Goal: Task Accomplishment & Management: Complete application form

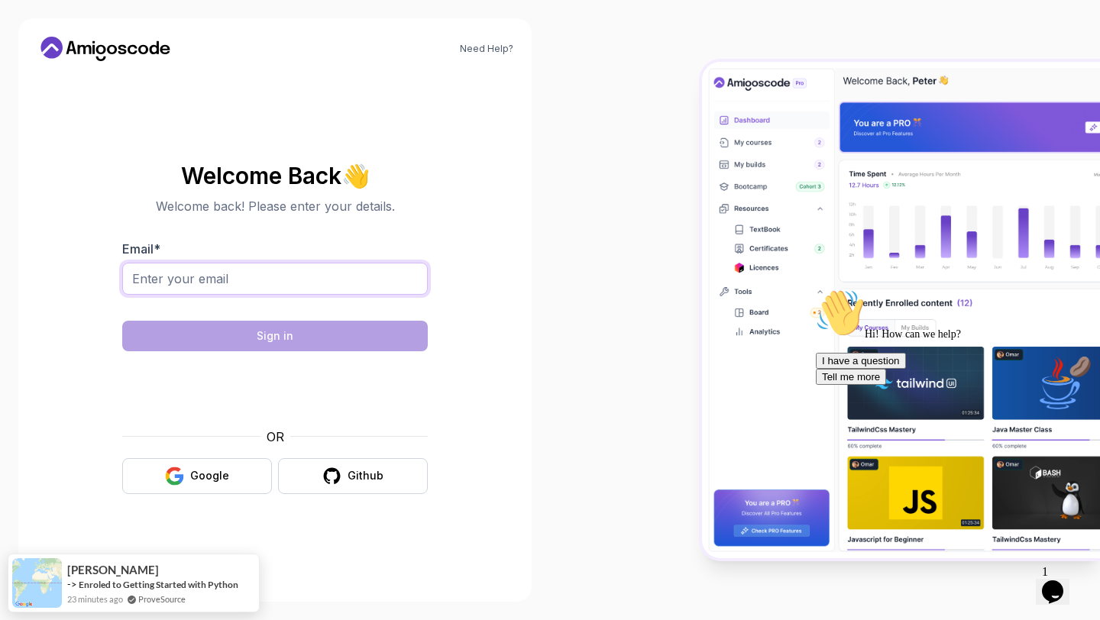
click at [241, 283] on input "Email *" at bounding box center [275, 279] width 306 height 32
type input "codemafiatech@gmail.com"
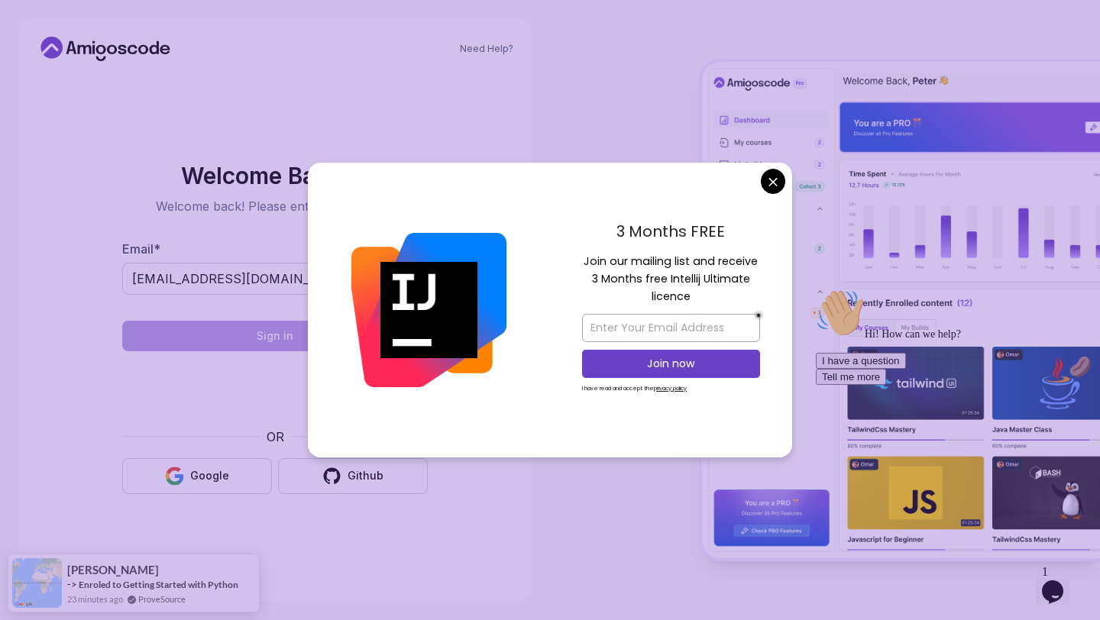
click at [778, 179] on body "Need Help? Welcome Back 👋 Welcome back! Please enter your details. Email * code…" at bounding box center [550, 310] width 1100 height 620
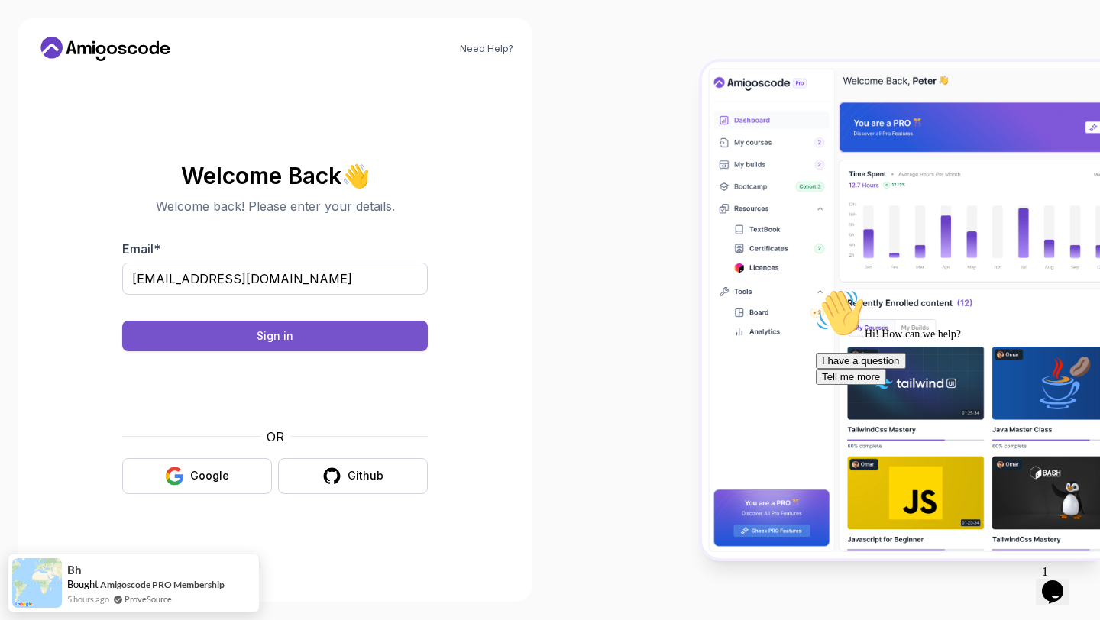
click at [353, 332] on button "Sign in" at bounding box center [275, 336] width 306 height 31
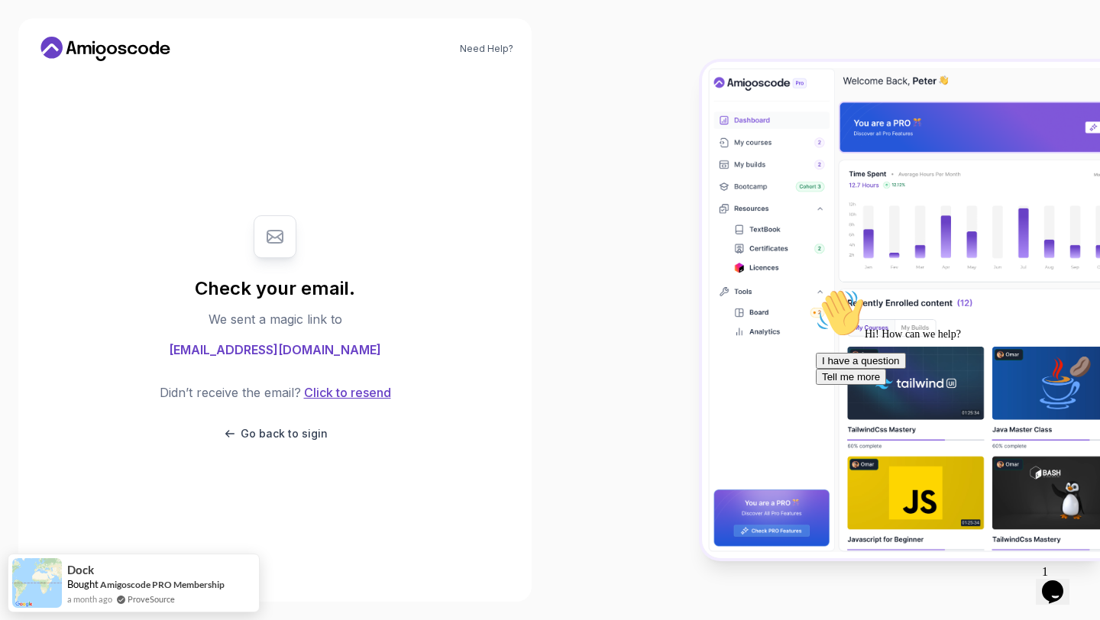
click at [335, 390] on button "Click to resend" at bounding box center [346, 392] width 90 height 18
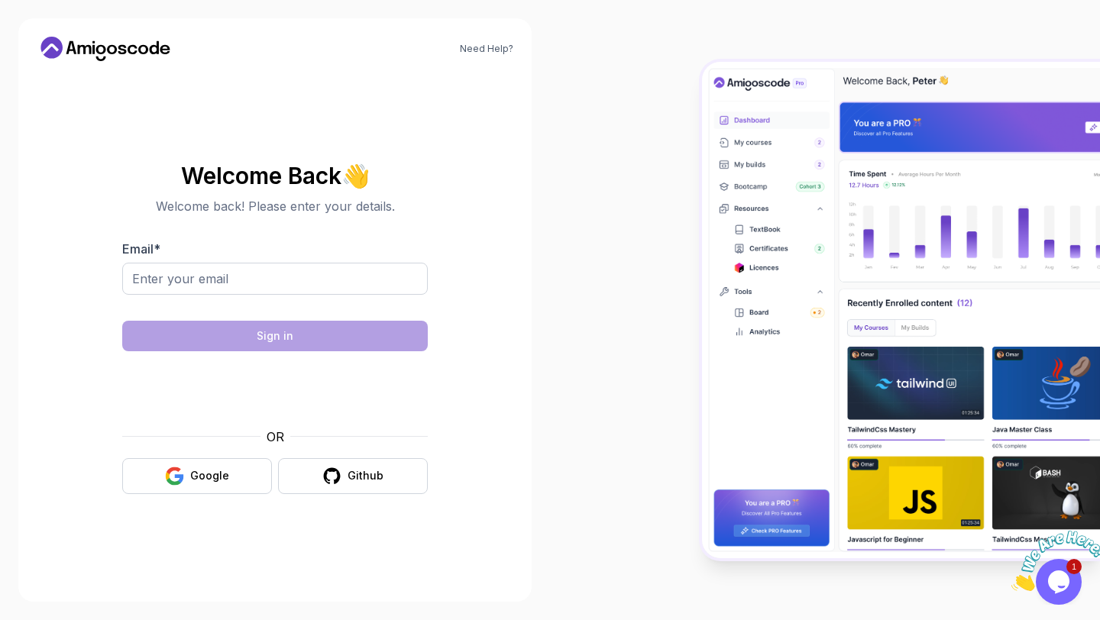
click at [628, 223] on div at bounding box center [825, 310] width 550 height 620
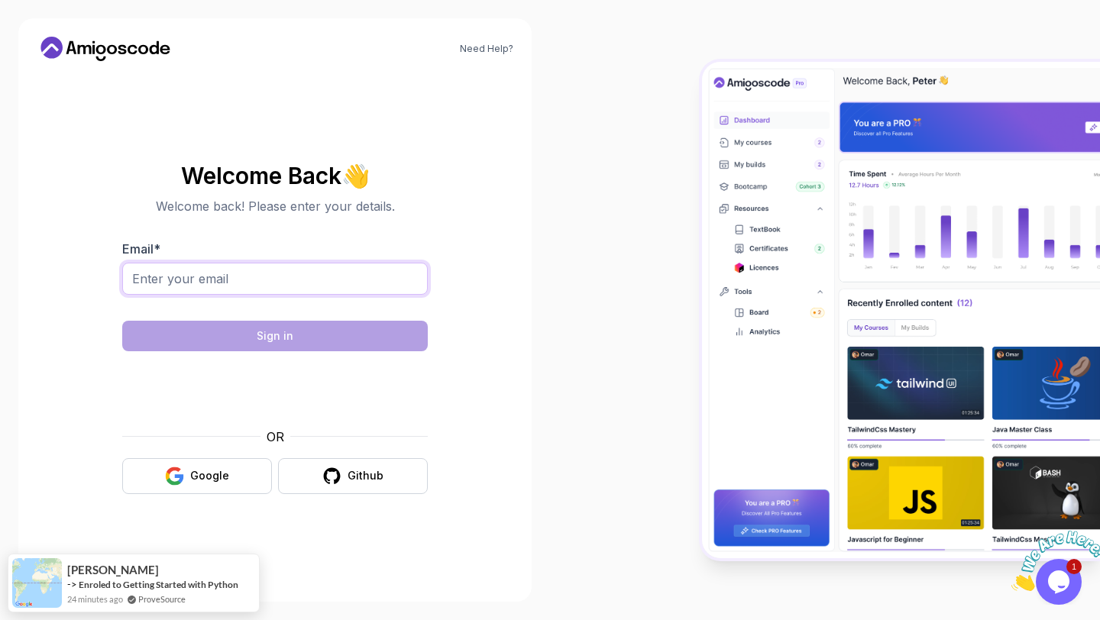
click at [241, 278] on input "Email *" at bounding box center [275, 279] width 306 height 32
type input "codemafiatech@gmail.com"
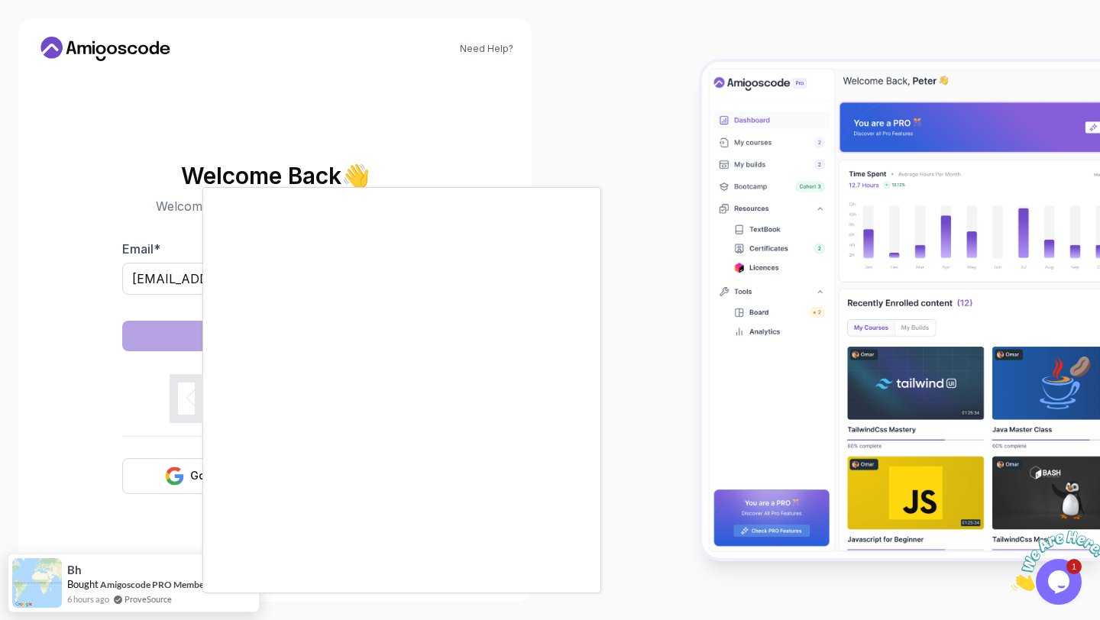
click at [774, 183] on body "Need Help? Welcome Back 👋 Welcome back! Please enter your details. Email * code…" at bounding box center [550, 310] width 1100 height 620
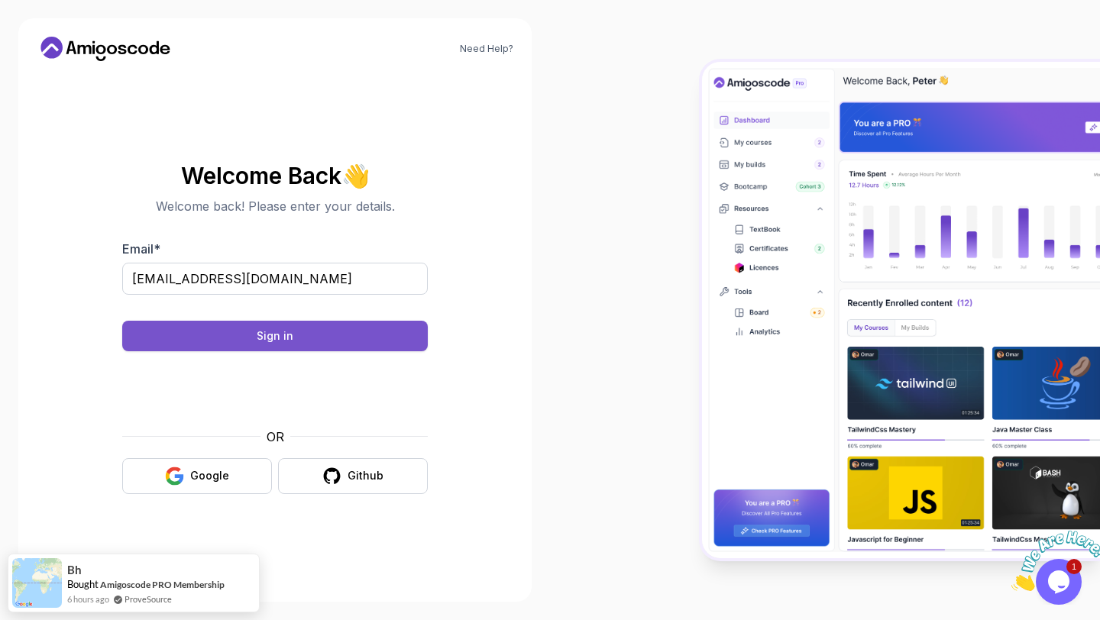
click at [304, 334] on button "Sign in" at bounding box center [275, 336] width 306 height 31
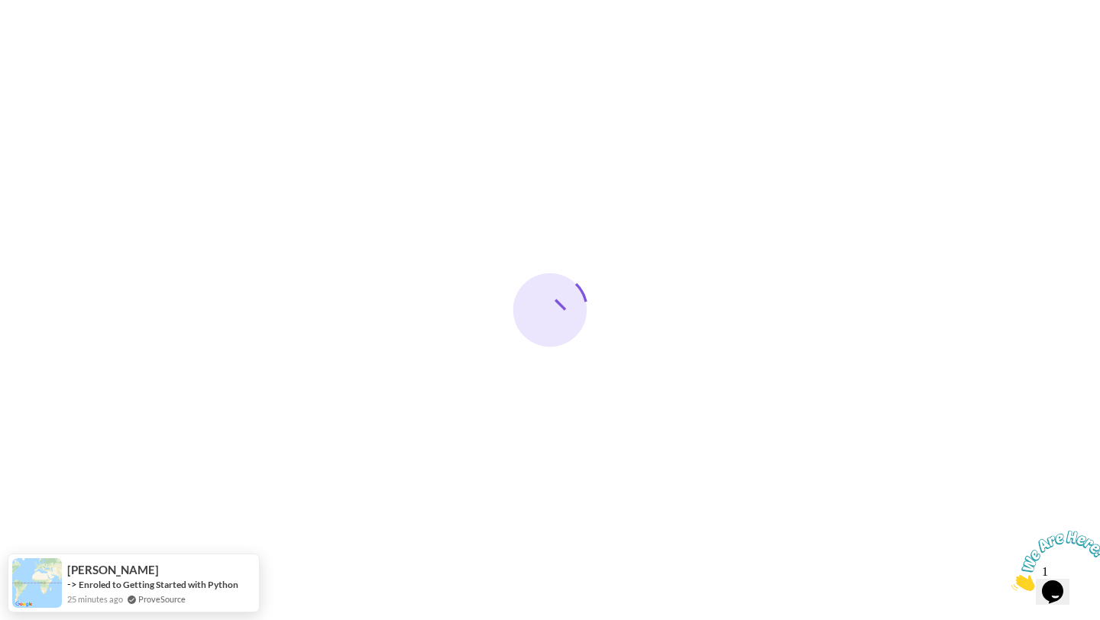
click at [1011, 580] on icon "Close" at bounding box center [1011, 586] width 0 height 13
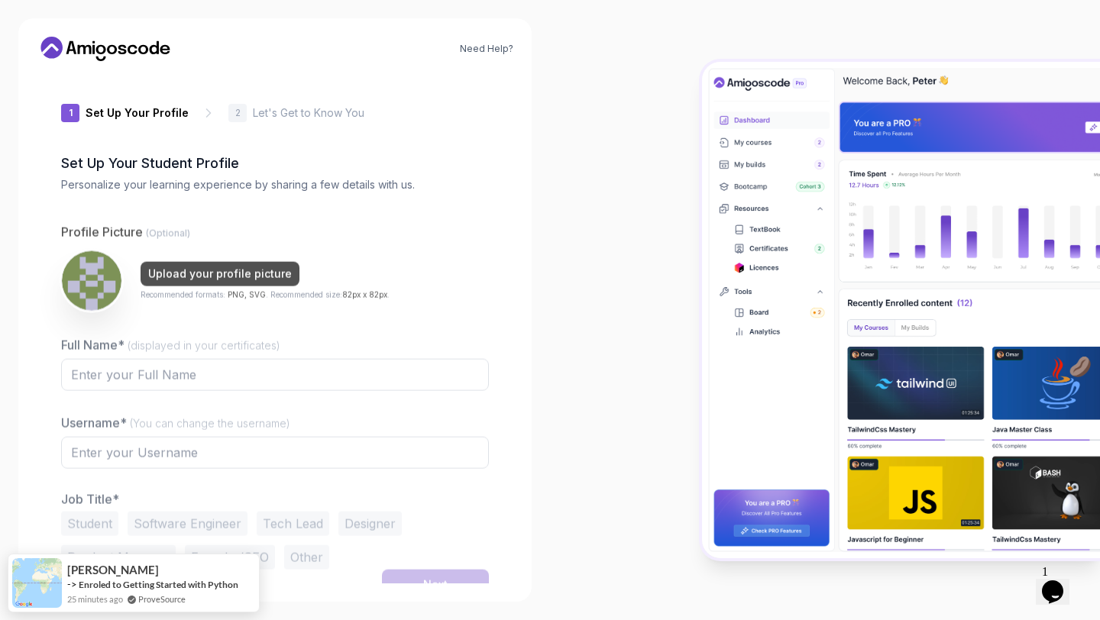
type input "spicylynx4e077"
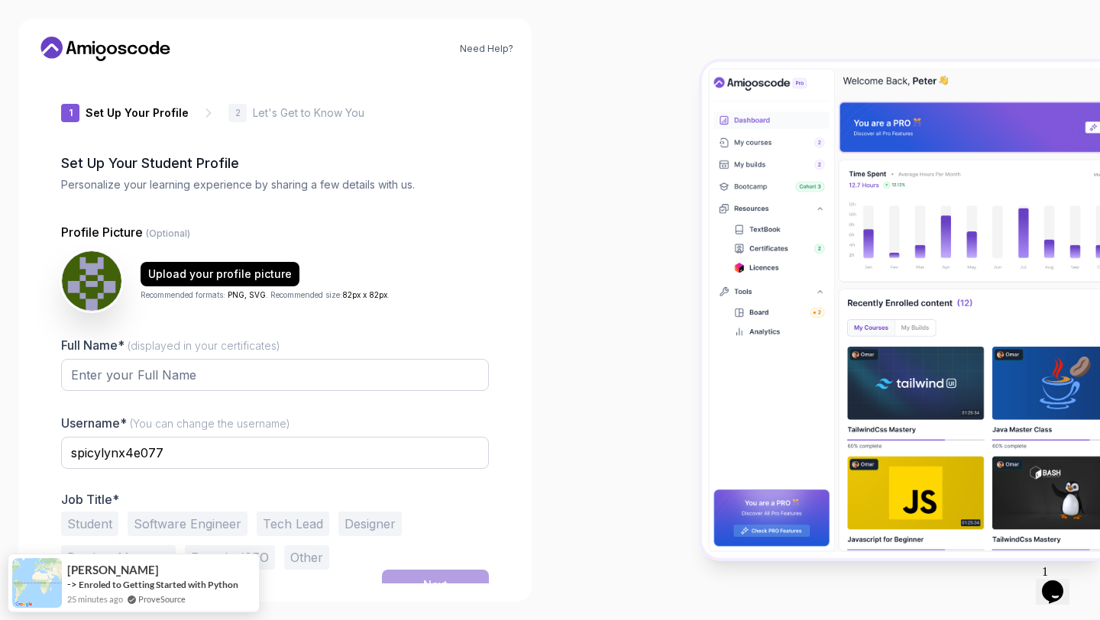
click at [226, 357] on div "Full Name* (displayed in your certificates)" at bounding box center [275, 372] width 428 height 72
click at [212, 368] on input "Full Name* (displayed in your certificates)" at bounding box center [275, 375] width 428 height 32
type input "code"
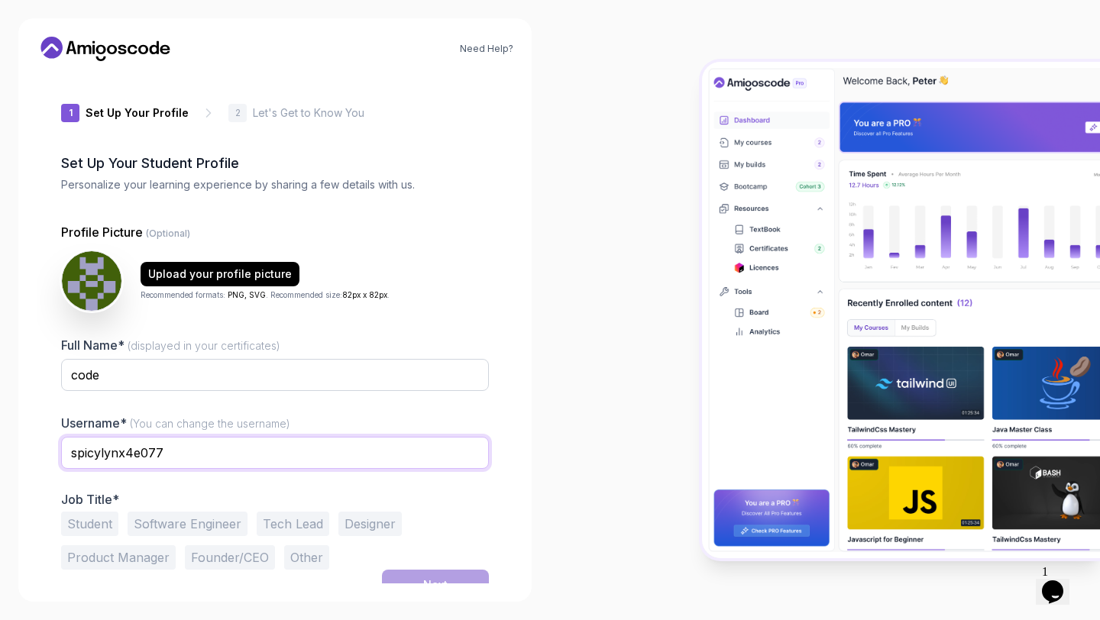
click at [219, 461] on input "spicylynx4e077" at bounding box center [275, 453] width 428 height 32
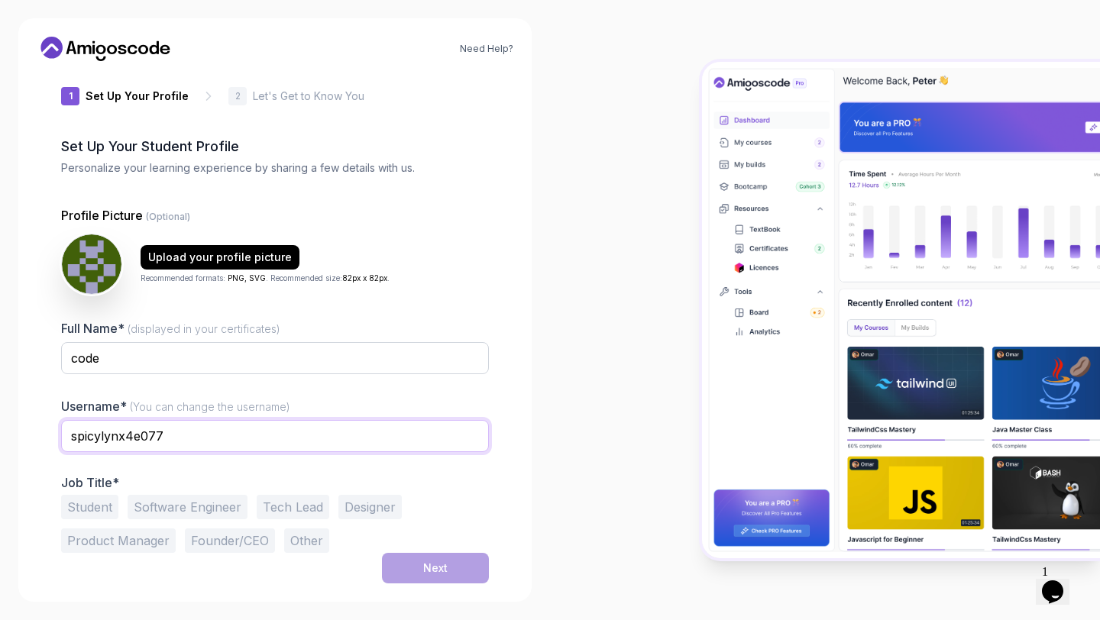
scroll to position [16, 0]
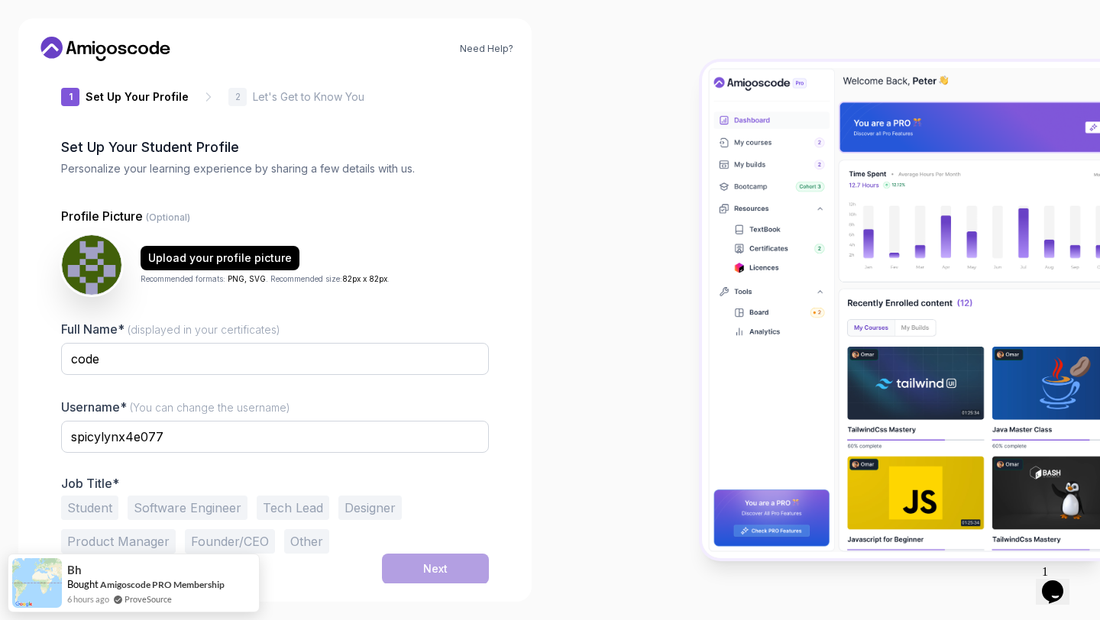
click at [206, 507] on button "Software Engineer" at bounding box center [188, 508] width 120 height 24
click at [443, 573] on div "Next" at bounding box center [435, 568] width 24 height 15
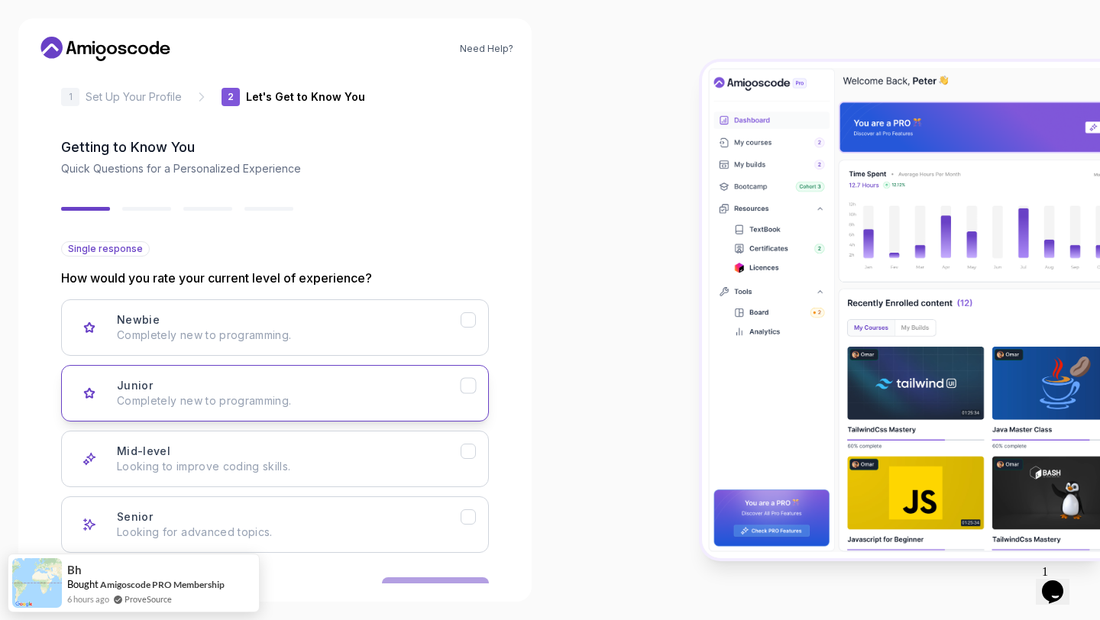
scroll to position [65, 0]
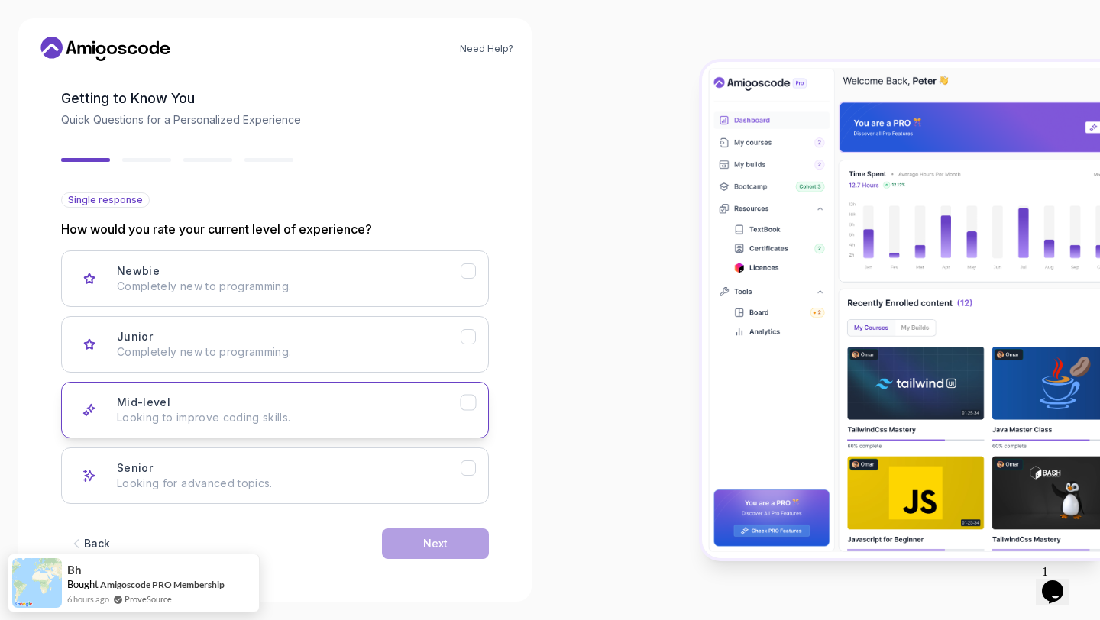
click at [300, 403] on div "Mid-level Looking to improve coding skills." at bounding box center [289, 410] width 344 height 31
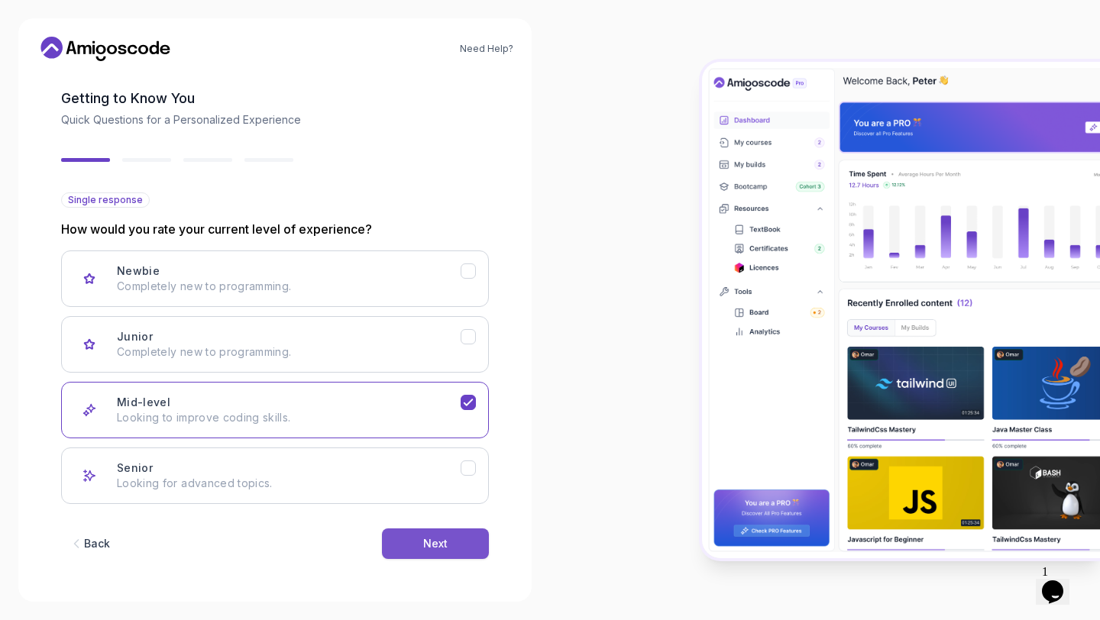
click at [412, 550] on button "Next" at bounding box center [435, 544] width 107 height 31
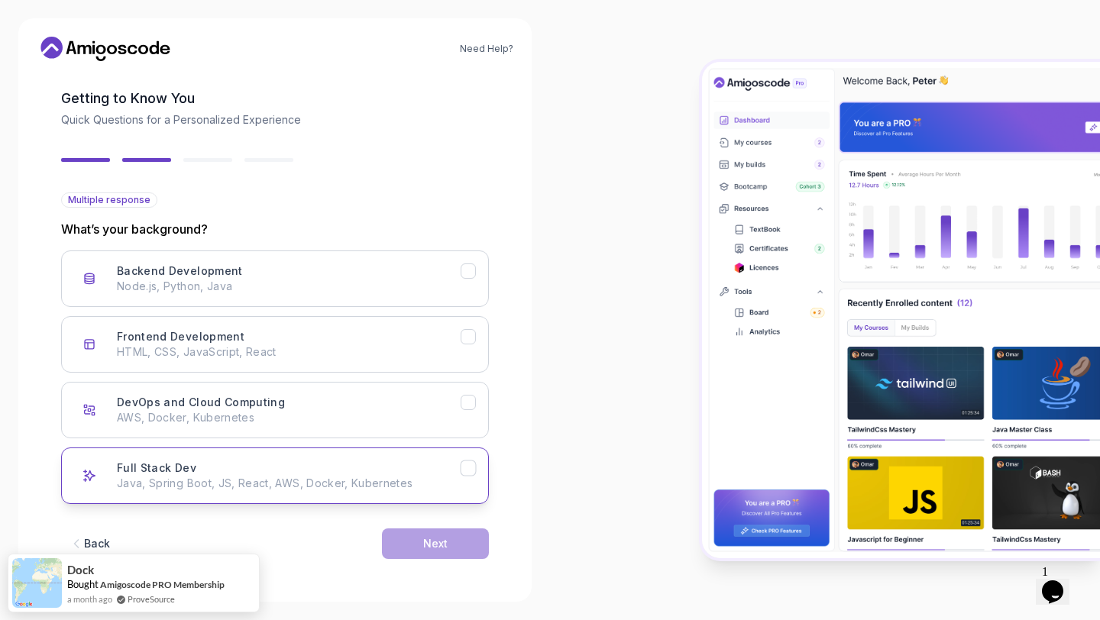
click at [369, 479] on p "Java, Spring Boot, JS, React, AWS, Docker, Kubernetes" at bounding box center [289, 483] width 344 height 15
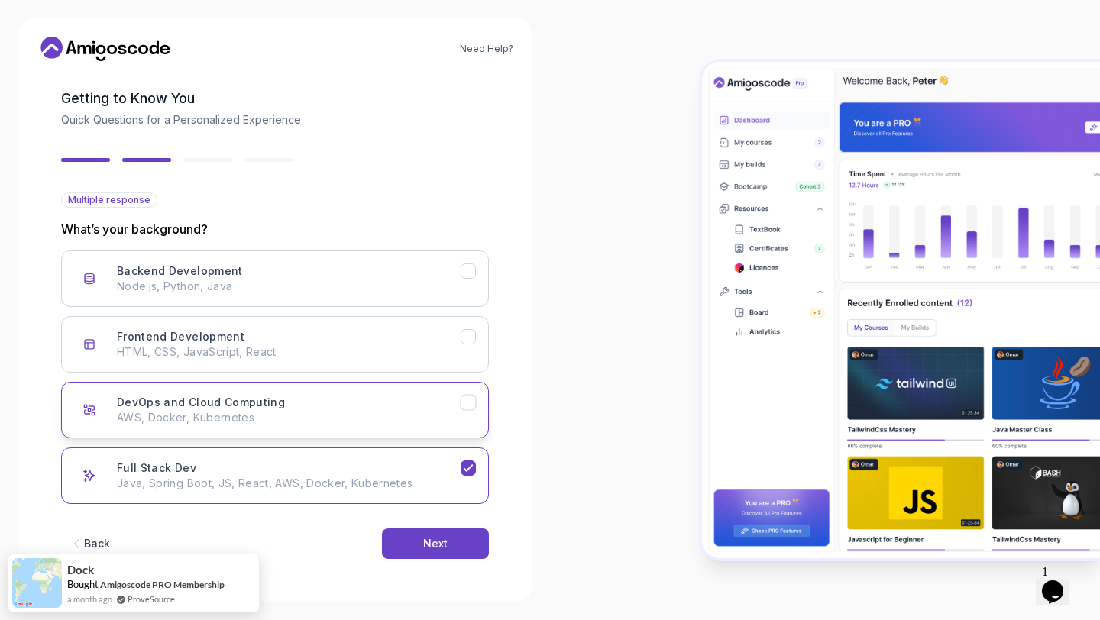
click at [381, 433] on button "DevOps and Cloud Computing AWS, Docker, Kubernetes" at bounding box center [275, 410] width 428 height 57
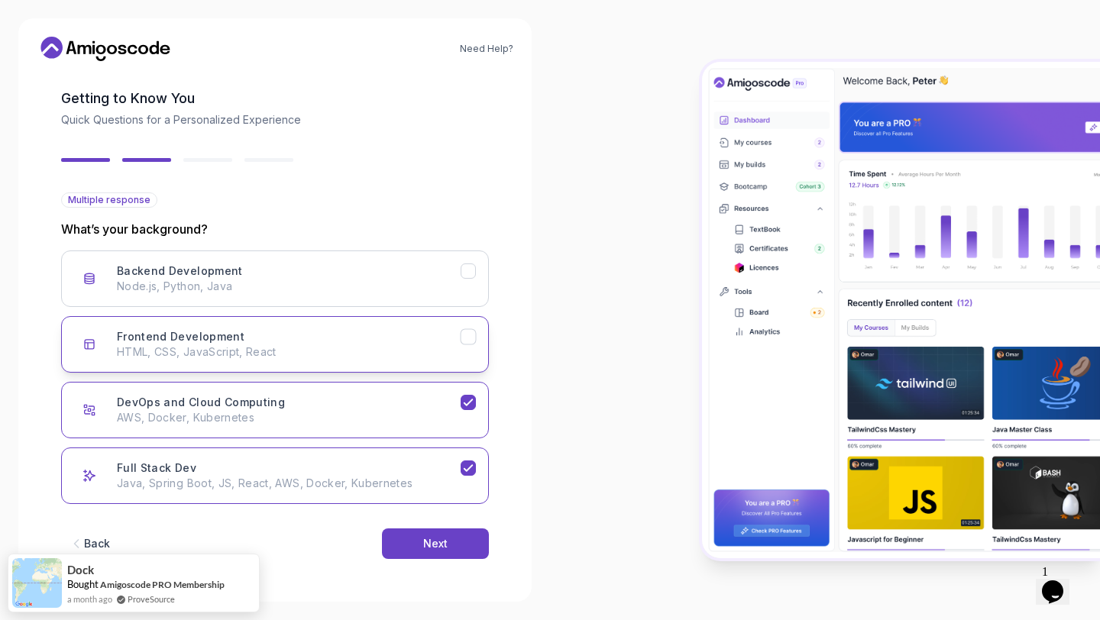
click at [408, 366] on button "Frontend Development HTML, CSS, JavaScript, React" at bounding box center [275, 344] width 428 height 57
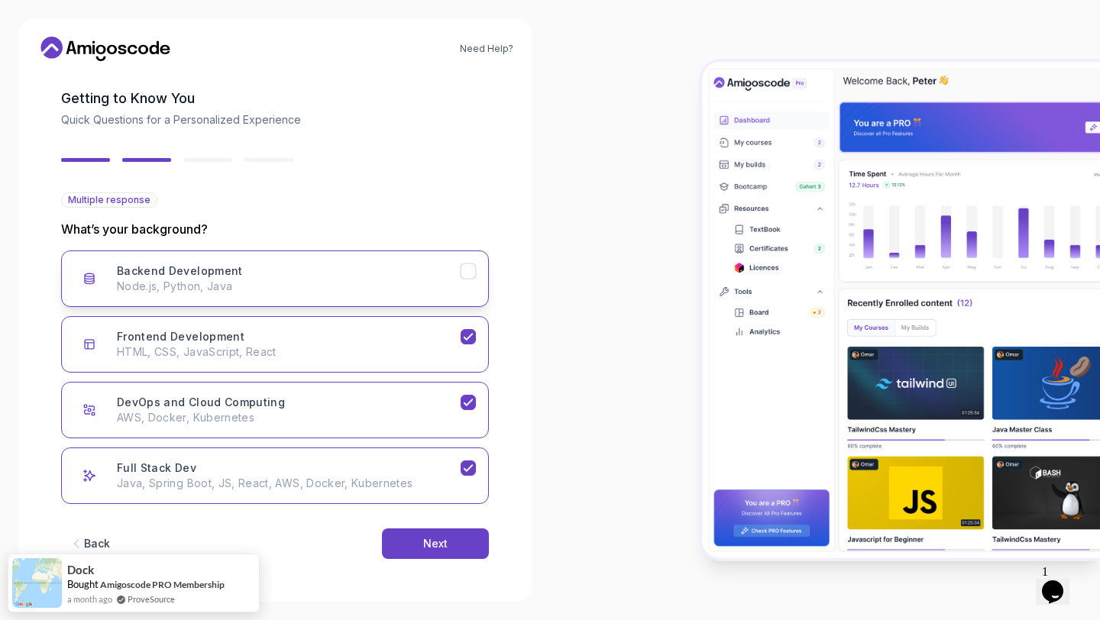
click at [396, 299] on button "Backend Development Node.js, Python, Java" at bounding box center [275, 279] width 428 height 57
click at [409, 544] on button "Next" at bounding box center [435, 544] width 107 height 31
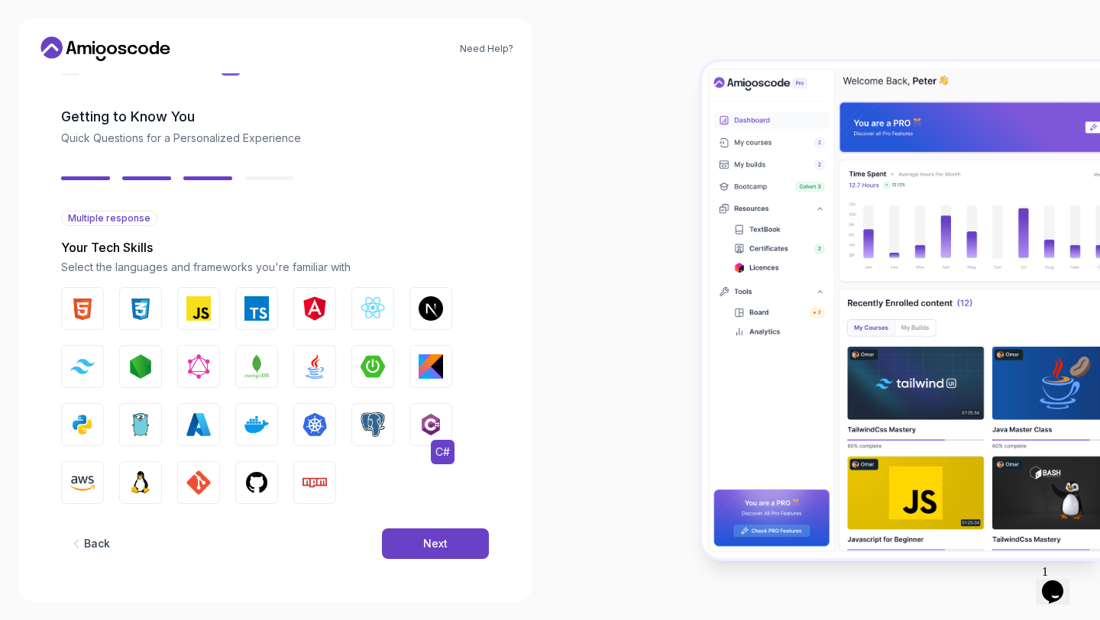
click at [432, 422] on img "button" at bounding box center [431, 424] width 24 height 24
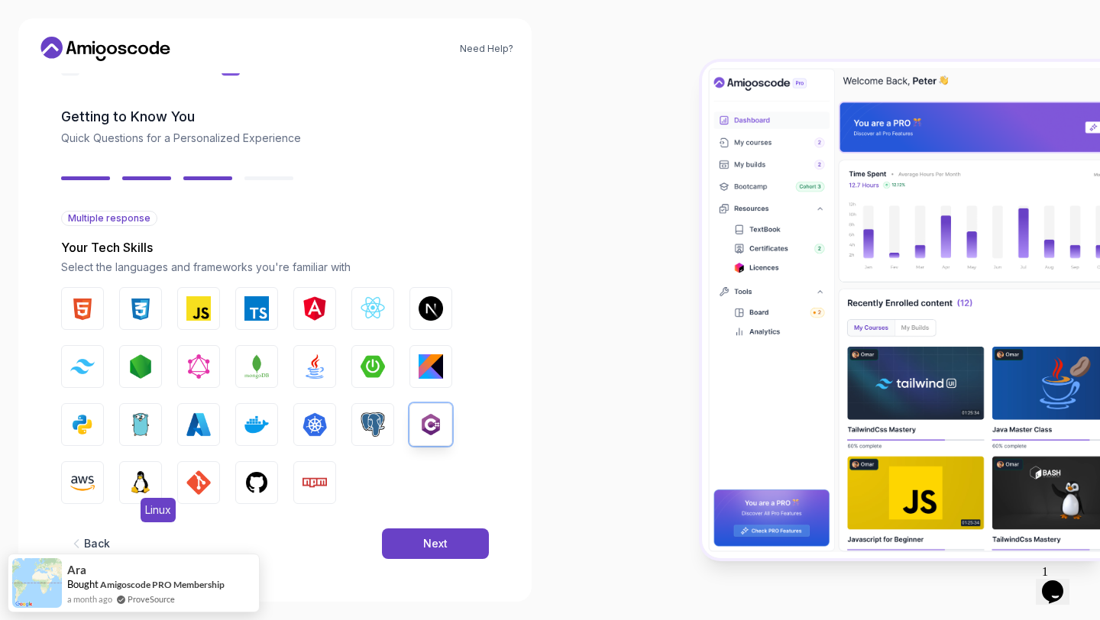
click at [147, 483] on img "button" at bounding box center [140, 482] width 24 height 24
click at [194, 483] on img "button" at bounding box center [198, 482] width 24 height 24
click at [260, 490] on img "button" at bounding box center [256, 482] width 24 height 24
click at [89, 306] on img "button" at bounding box center [82, 308] width 24 height 24
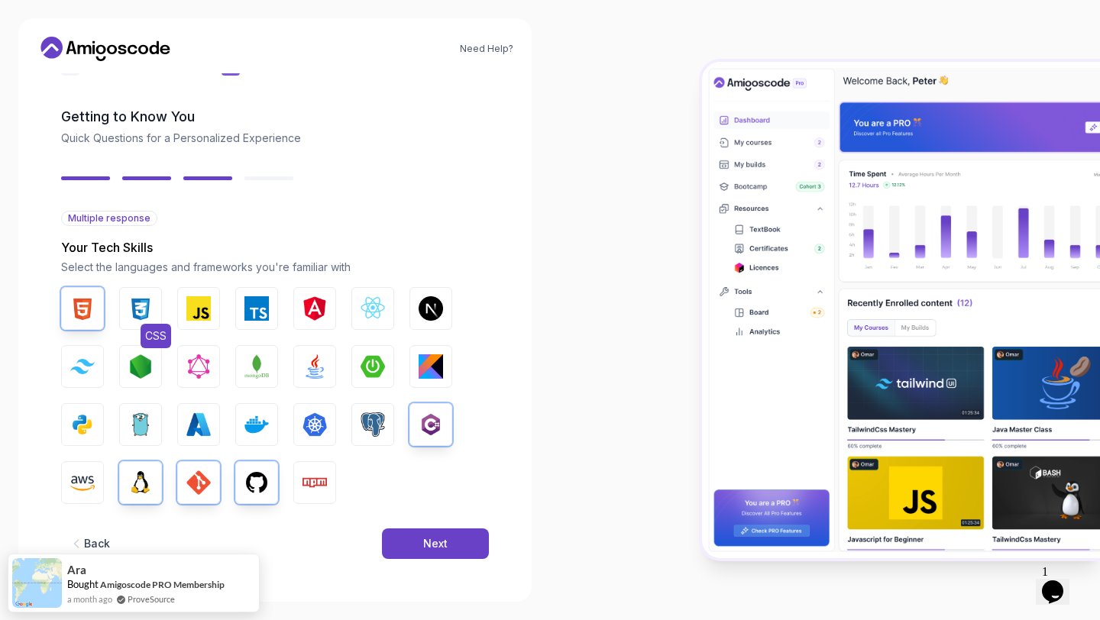
click at [133, 306] on img "button" at bounding box center [140, 308] width 24 height 24
click at [196, 309] on img "button" at bounding box center [198, 308] width 24 height 24
click at [256, 309] on img "button" at bounding box center [256, 308] width 24 height 24
click at [315, 311] on img "button" at bounding box center [314, 308] width 24 height 24
click at [194, 425] on img "button" at bounding box center [198, 424] width 24 height 24
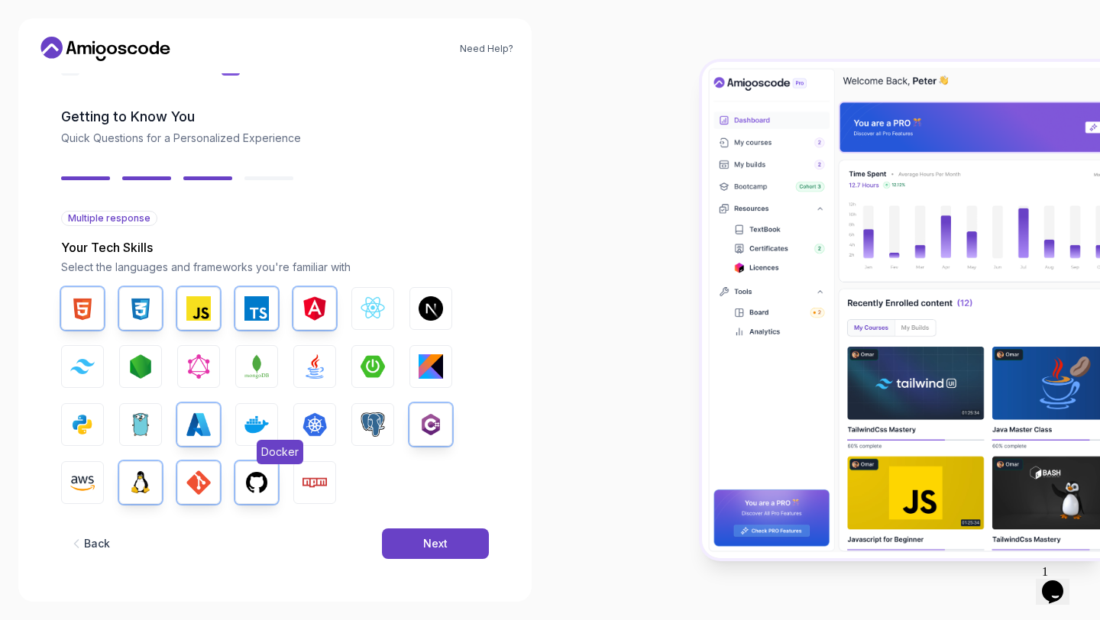
click at [265, 423] on img "button" at bounding box center [256, 424] width 24 height 24
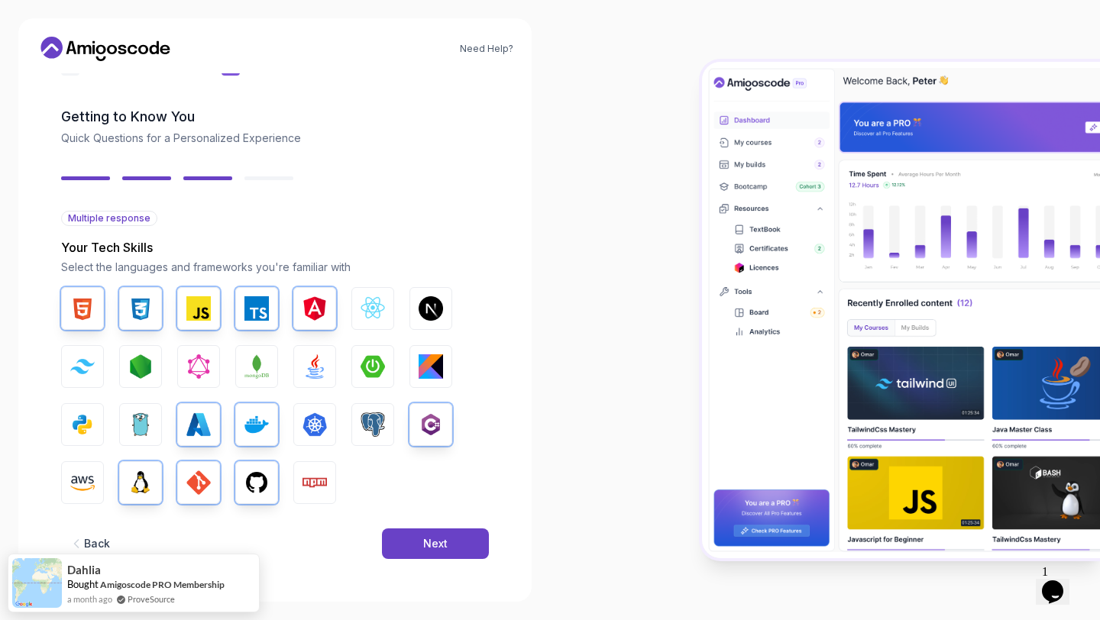
drag, startPoint x: 429, startPoint y: 545, endPoint x: 632, endPoint y: 259, distance: 350.5
click at [619, 270] on section "Need Help? 2 Let's Get to Know You 1 Set Up Your Profile 2 Let's Get to Know Yo…" at bounding box center [550, 310] width 1100 height 620
click at [632, 259] on div at bounding box center [825, 310] width 550 height 620
click at [320, 459] on div "HTML CSS JavaScript TypeScript Angular React.js Next.js Tailwind CSS Node.js Gr…" at bounding box center [275, 395] width 428 height 217
click at [317, 474] on img "button" at bounding box center [314, 482] width 24 height 24
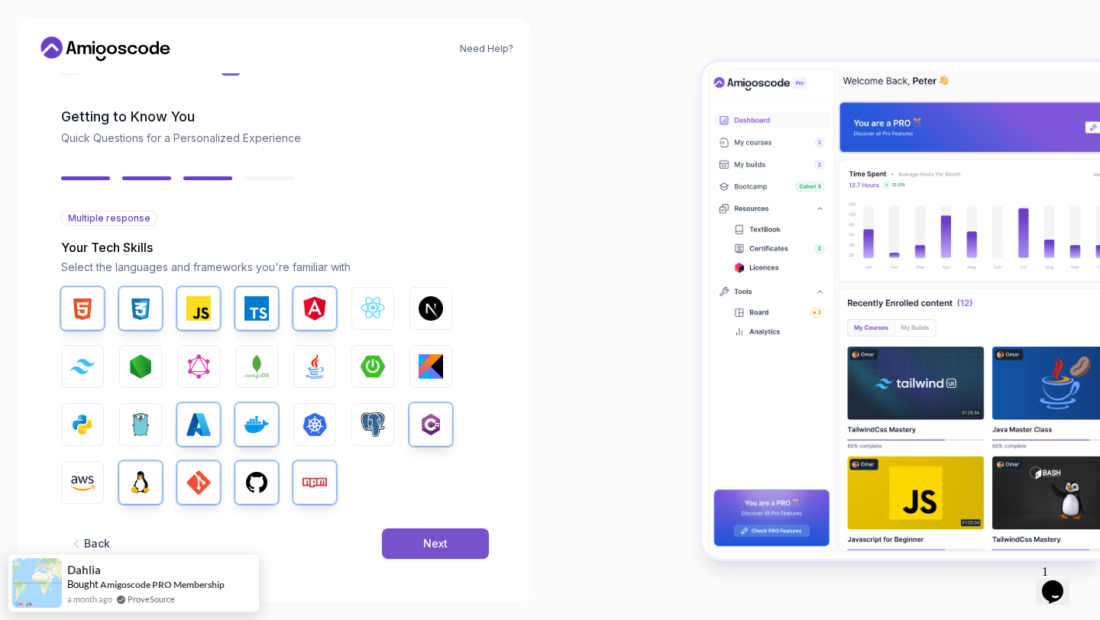
click at [446, 542] on div "Next" at bounding box center [435, 543] width 24 height 15
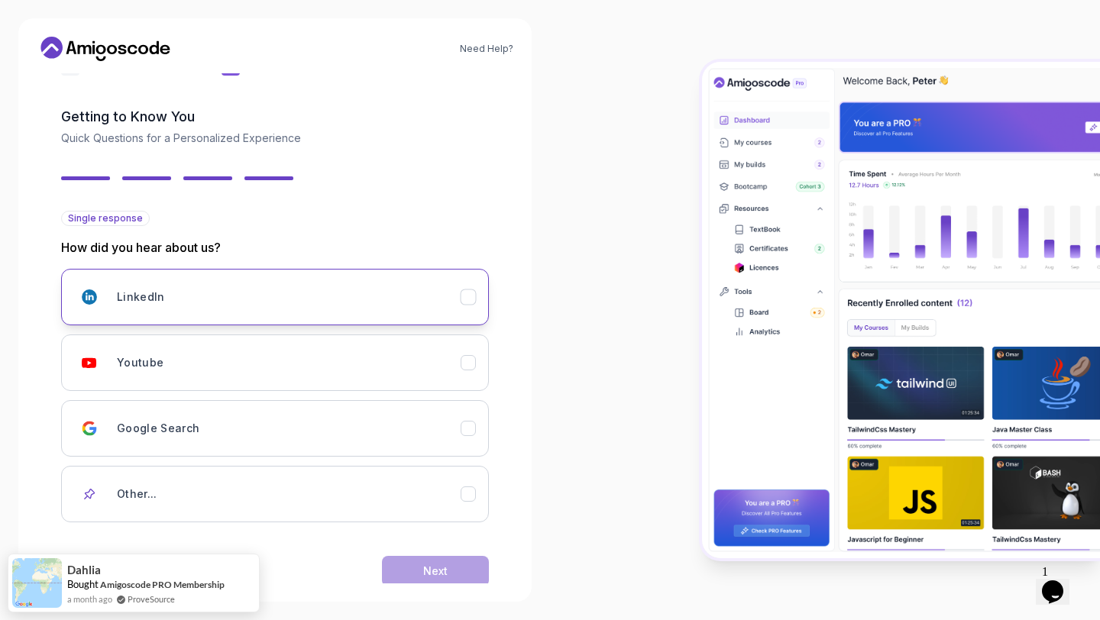
click at [356, 299] on div "LinkedIn" at bounding box center [289, 297] width 344 height 31
click at [423, 561] on button "Next" at bounding box center [435, 571] width 107 height 31
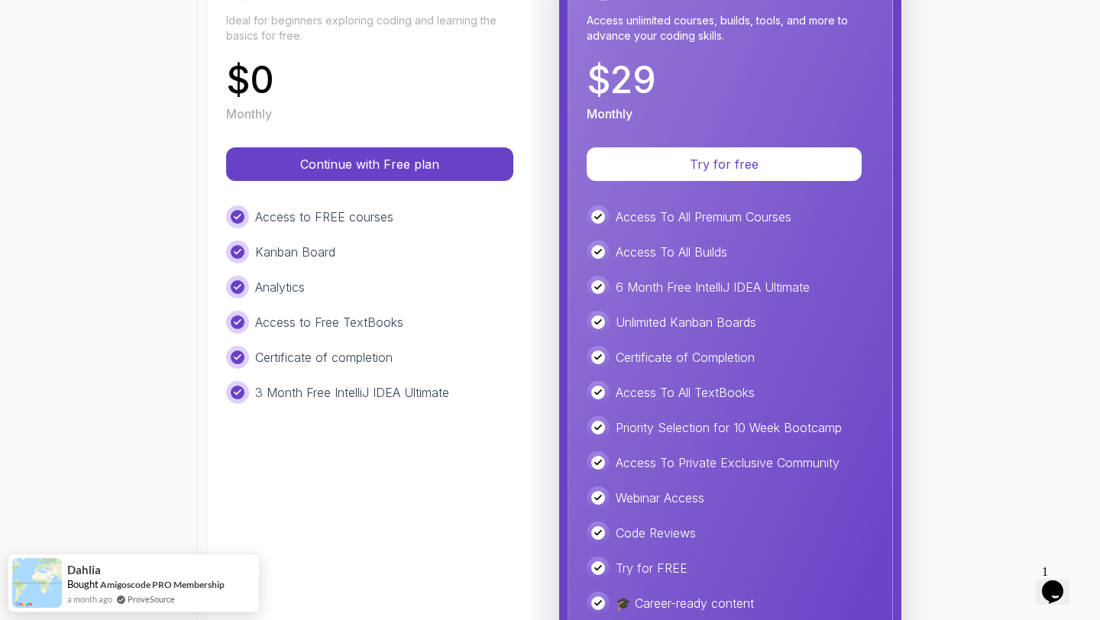
scroll to position [211, 0]
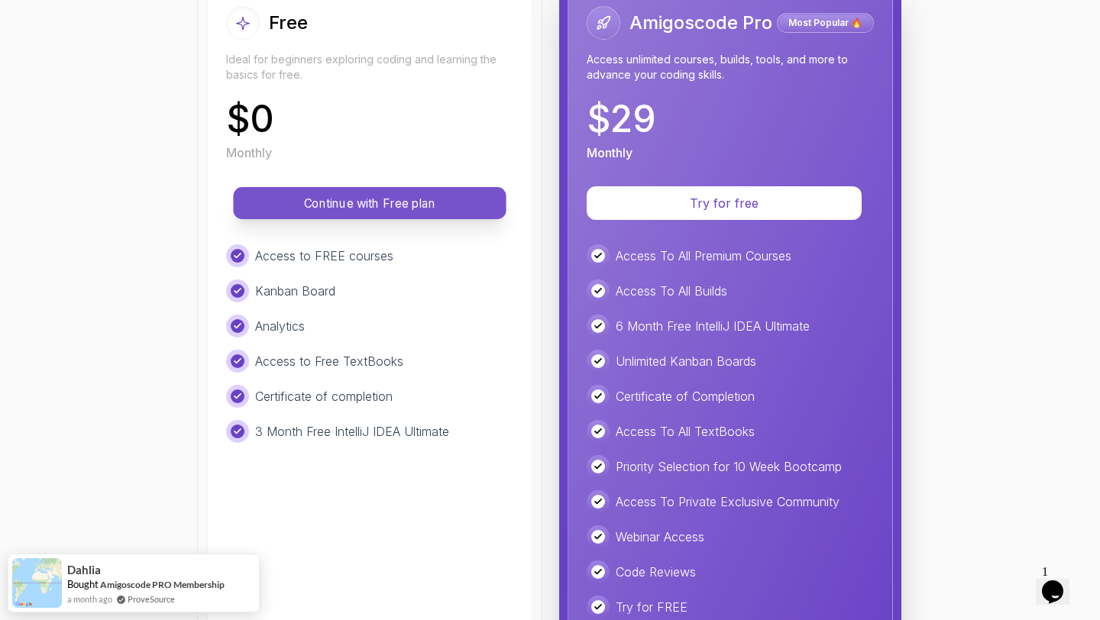
click at [406, 208] on p "Continue with Free plan" at bounding box center [370, 204] width 238 height 18
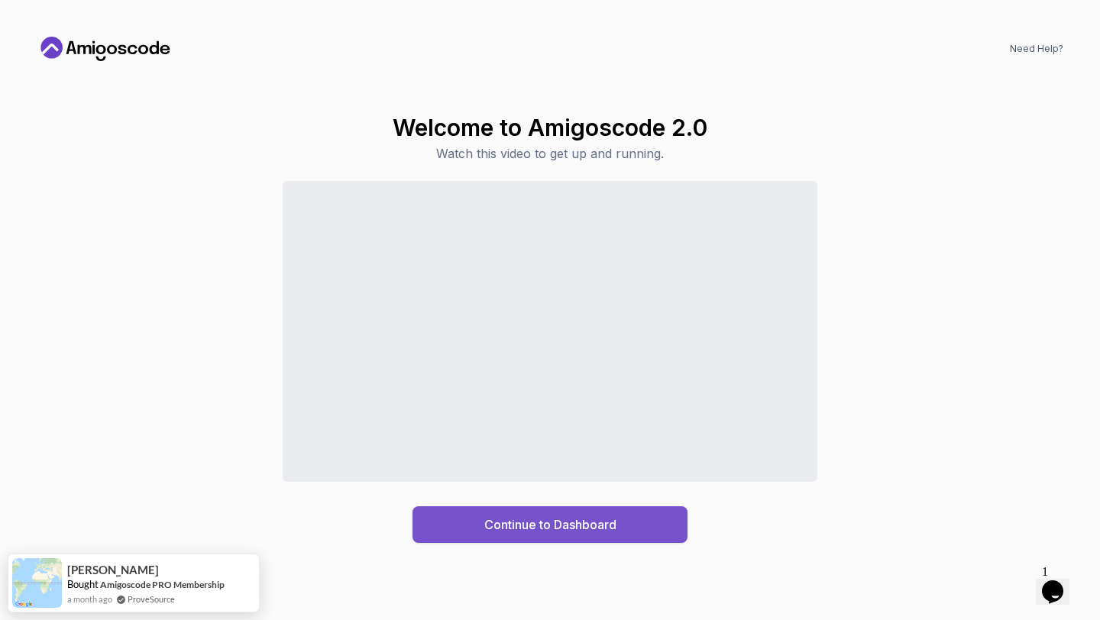
click at [548, 526] on div "Continue to Dashboard" at bounding box center [550, 525] width 132 height 18
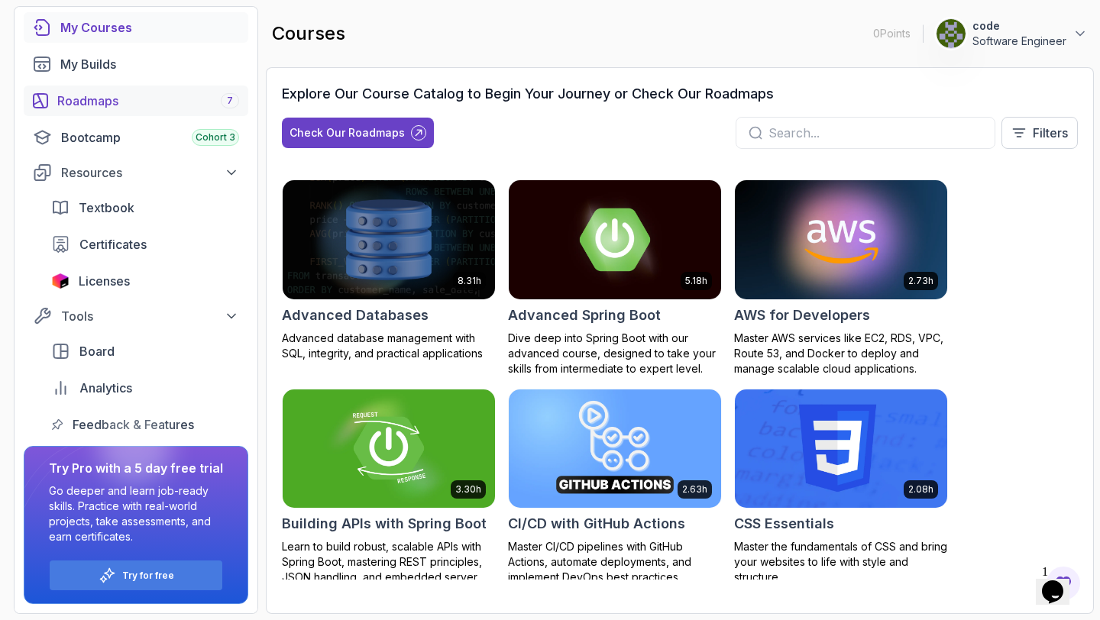
click at [145, 96] on div "Roadmaps 7" at bounding box center [148, 101] width 182 height 18
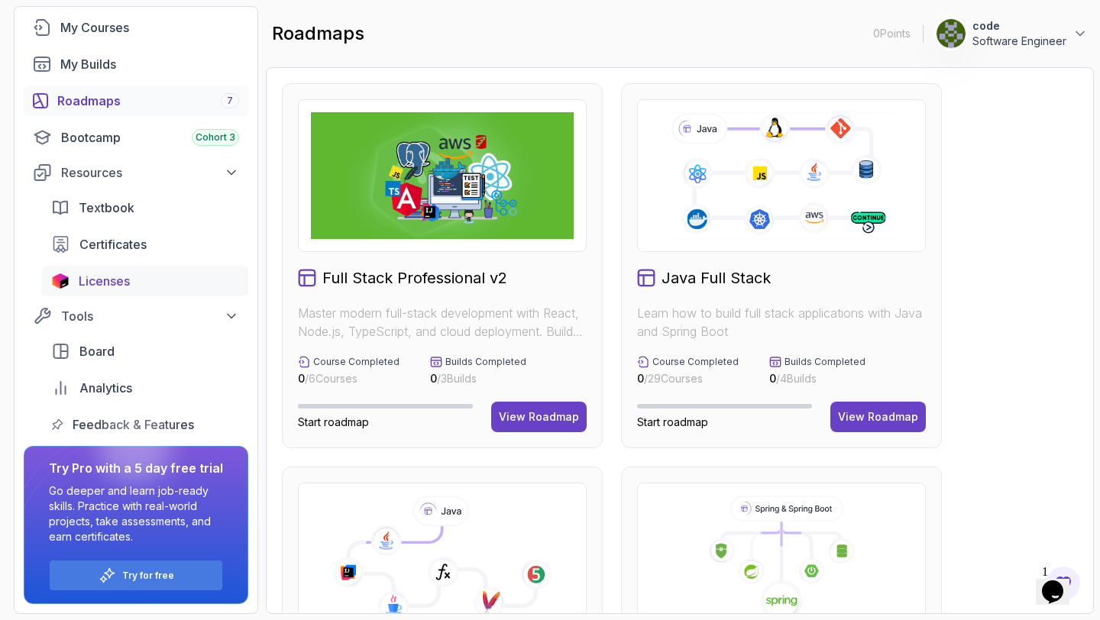
click at [136, 280] on div "Licenses" at bounding box center [159, 281] width 160 height 18
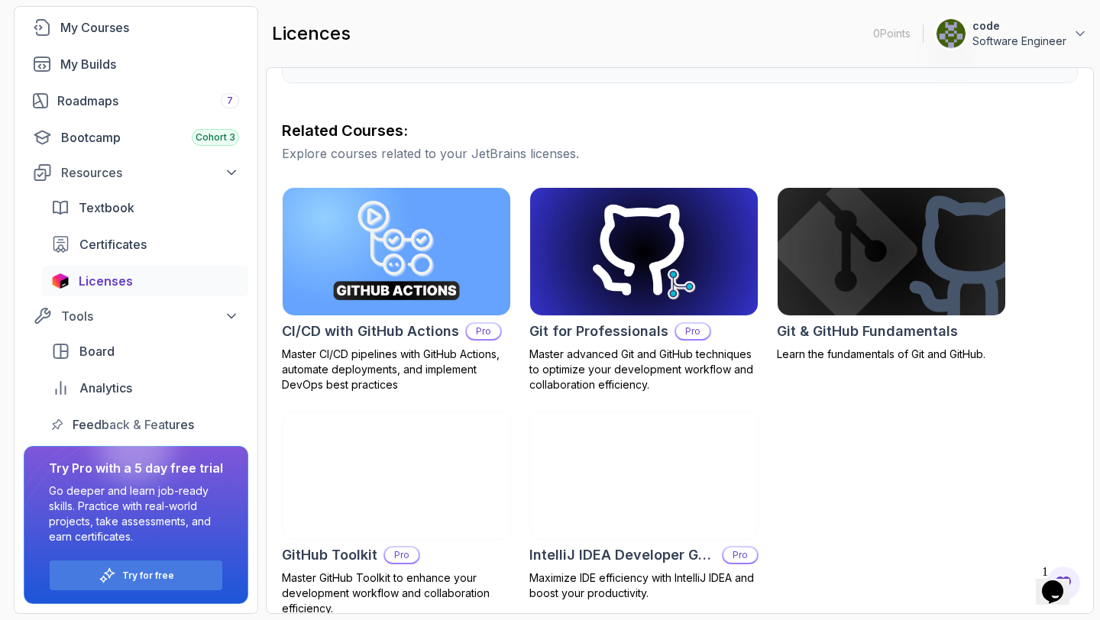
scroll to position [376, 0]
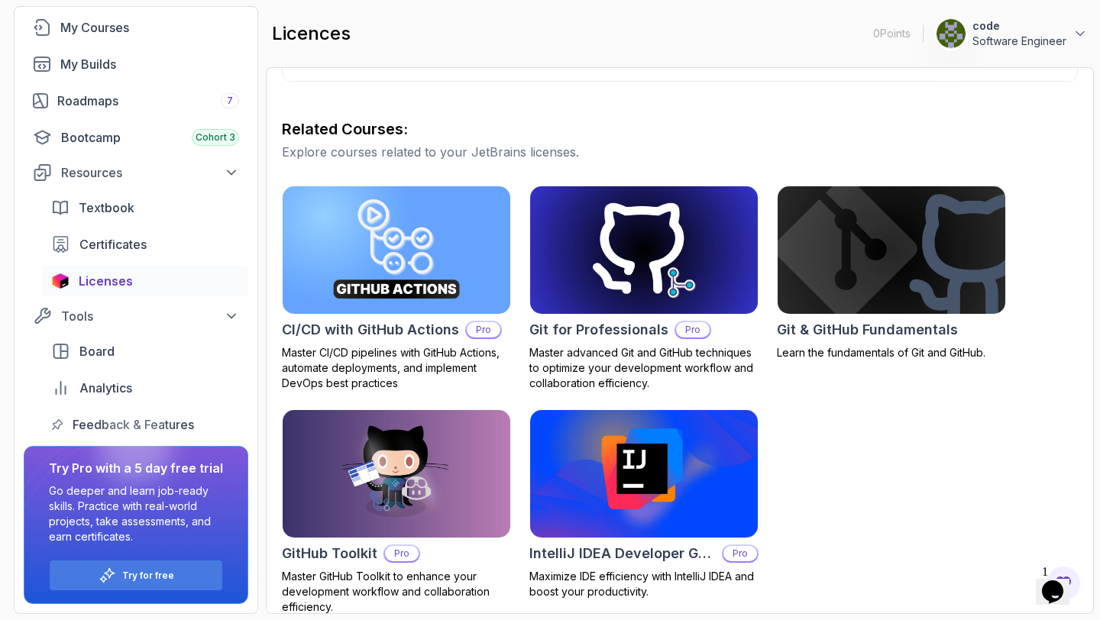
click at [706, 503] on img at bounding box center [644, 474] width 239 height 134
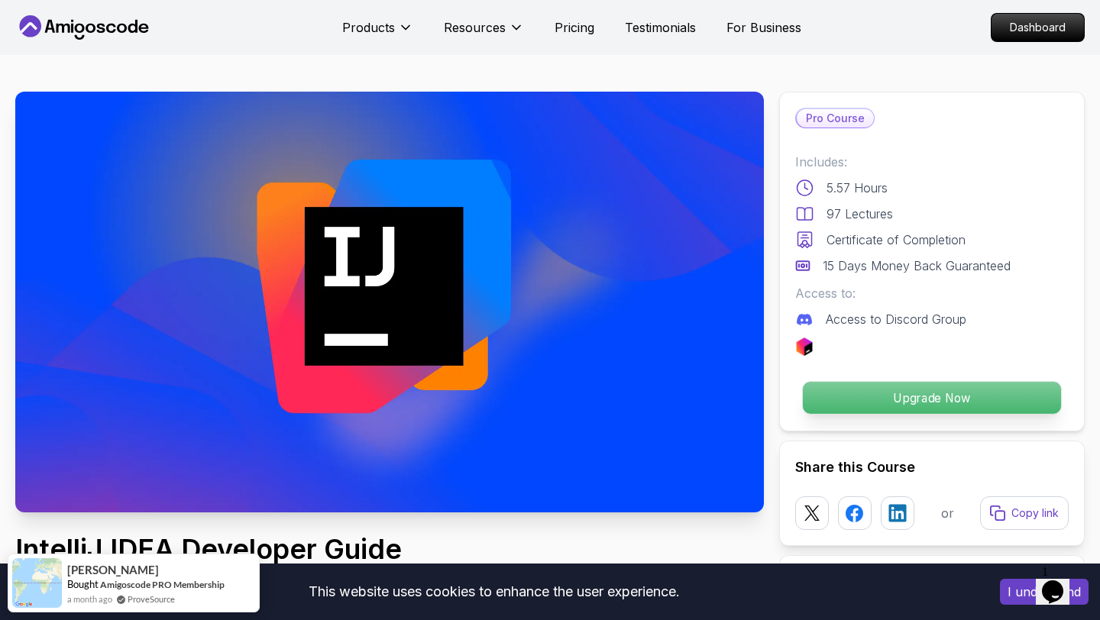
click at [877, 402] on p "Upgrade Now" at bounding box center [932, 398] width 258 height 32
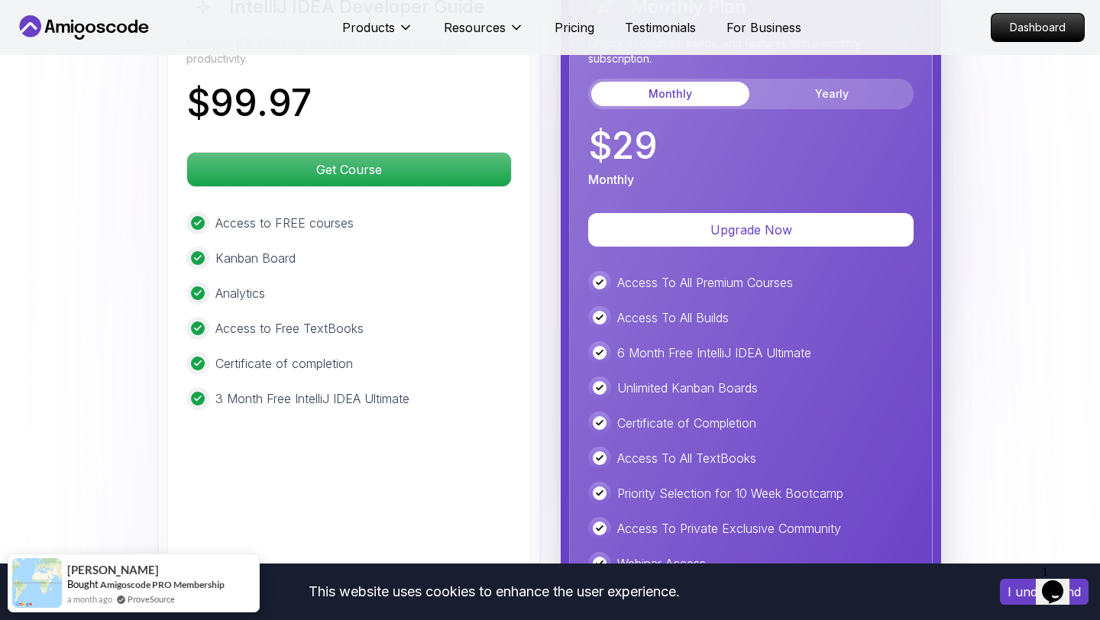
scroll to position [3652, 0]
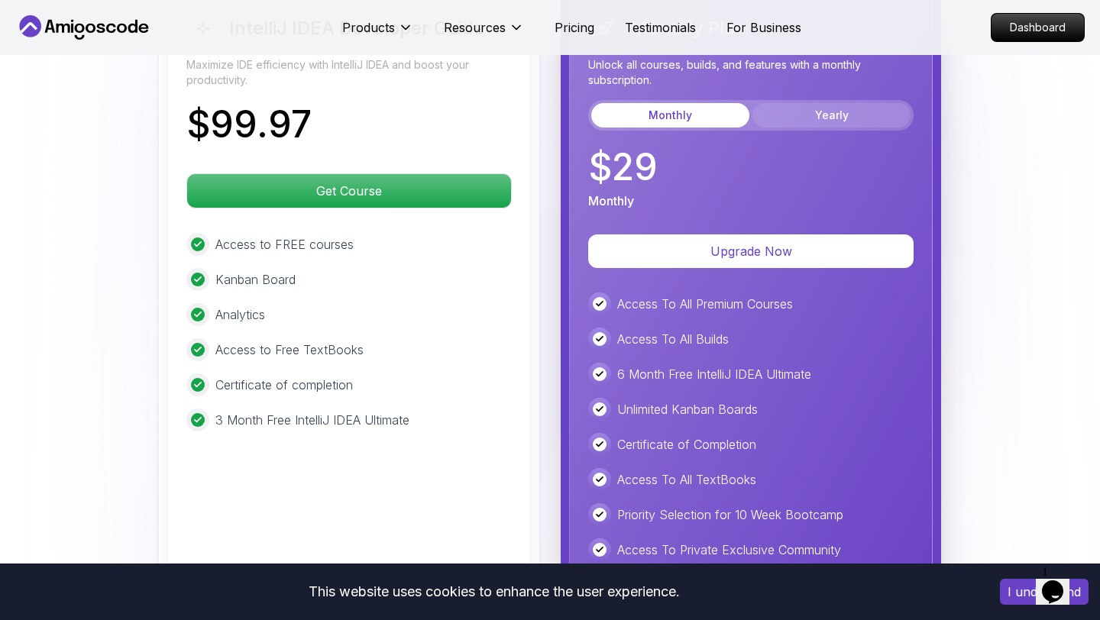
click at [813, 103] on button "Yearly" at bounding box center [831, 115] width 158 height 24
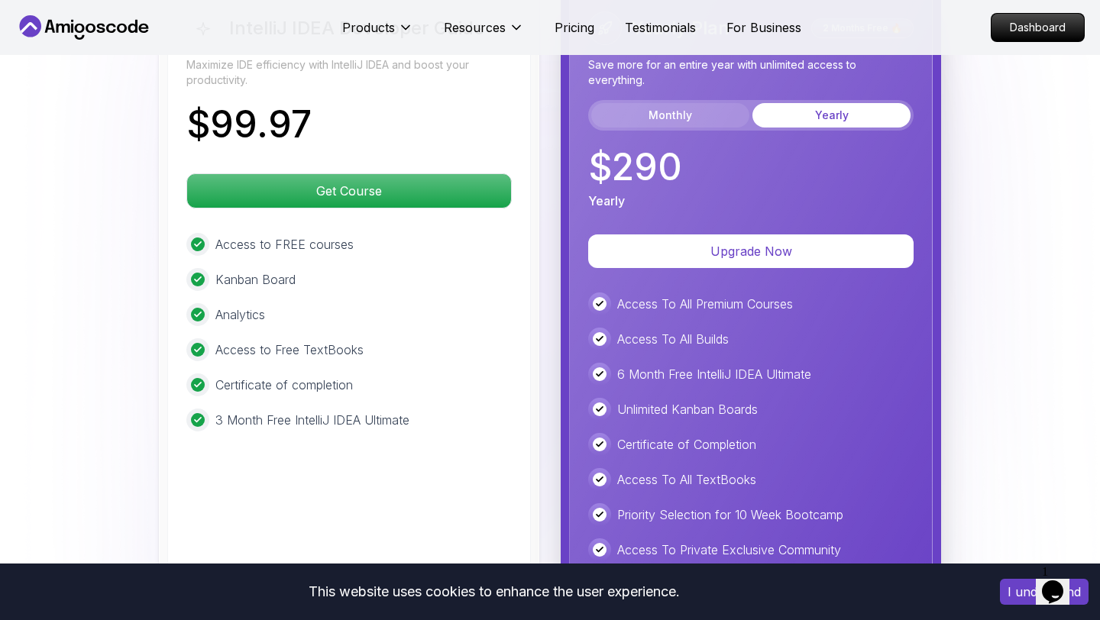
click at [677, 103] on button "Monthly" at bounding box center [670, 115] width 158 height 24
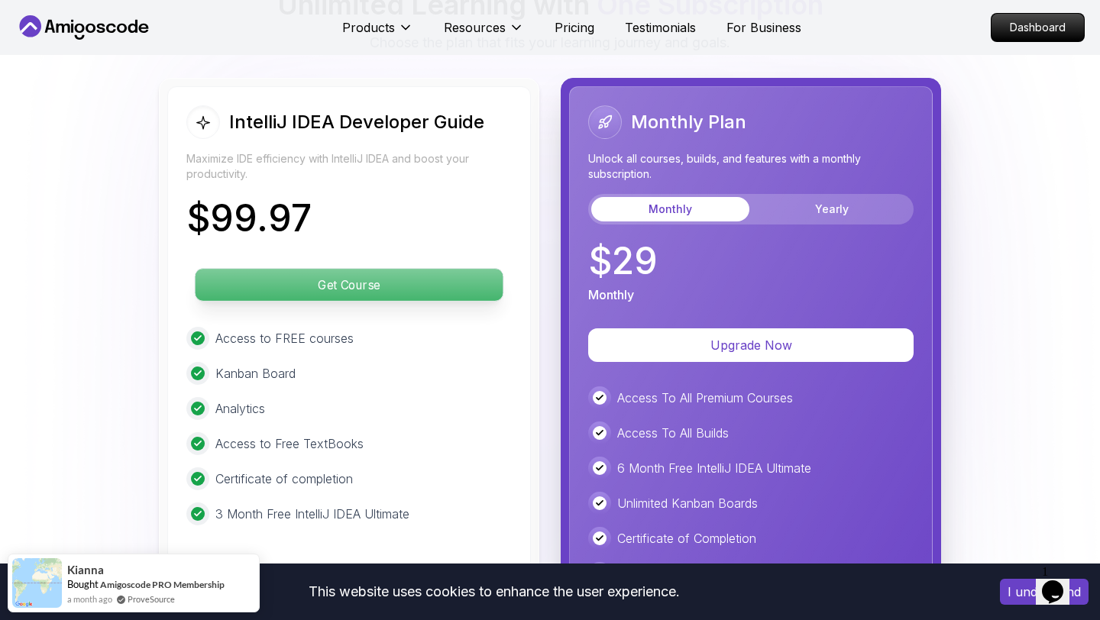
scroll to position [3545, 0]
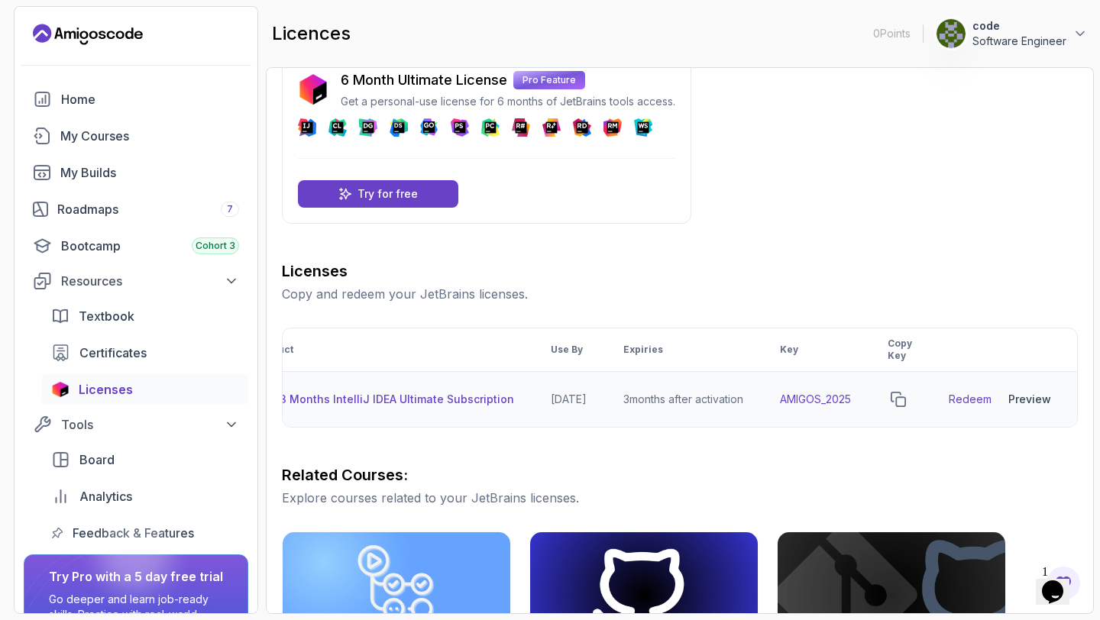
scroll to position [0, 64]
click at [968, 398] on link "Redeem" at bounding box center [970, 399] width 43 height 15
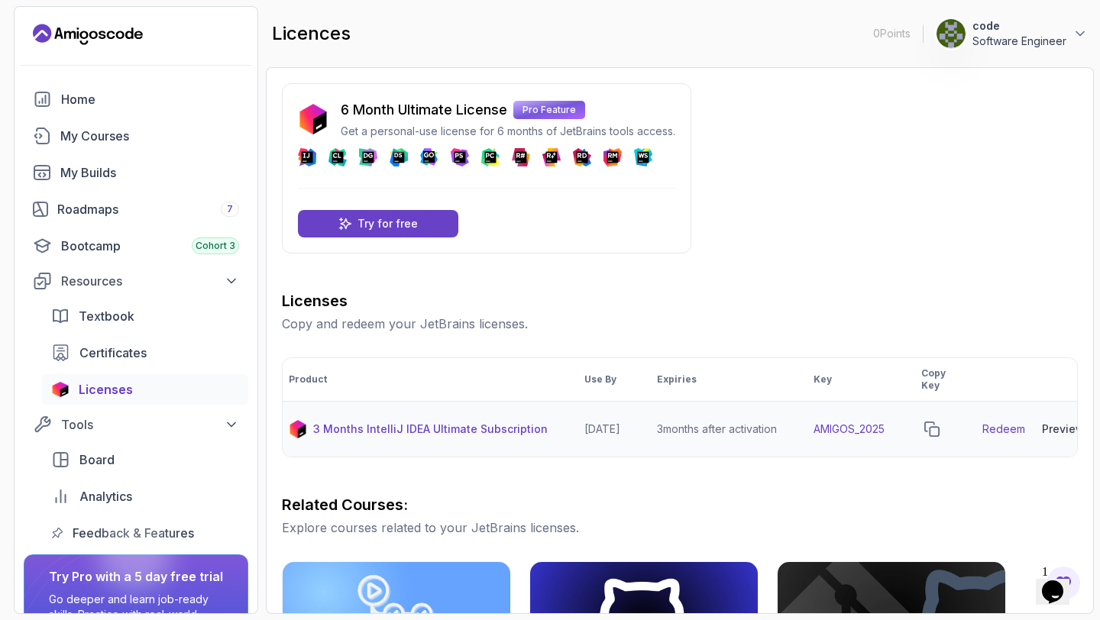
scroll to position [0, 0]
click at [952, 423] on icon "copy-button" at bounding box center [943, 429] width 15 height 15
click at [131, 348] on span "Certificates" at bounding box center [112, 353] width 67 height 18
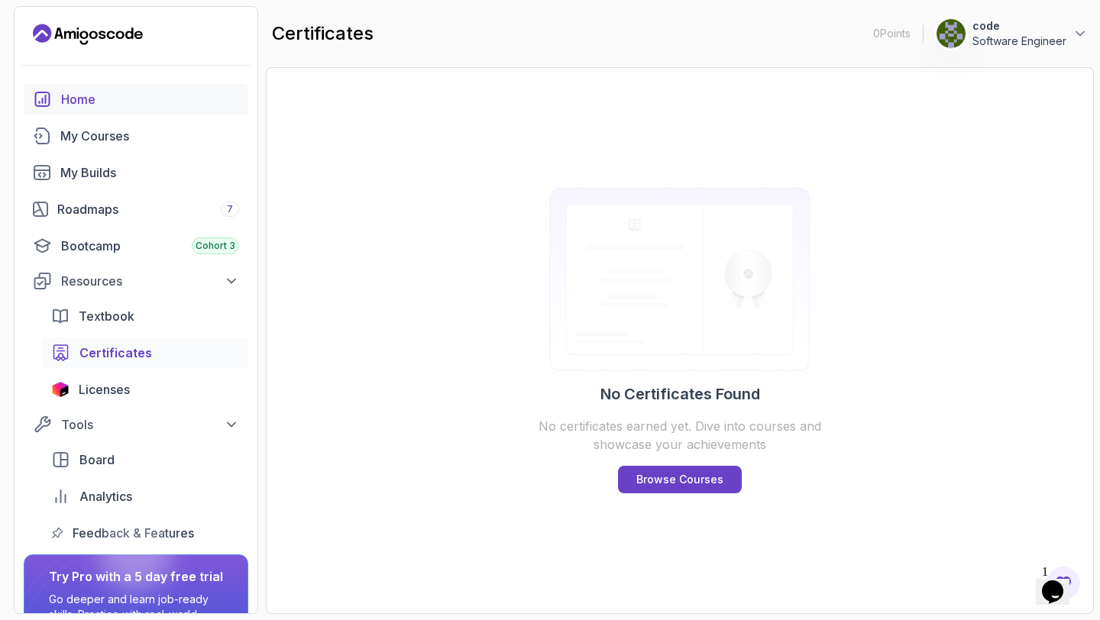
click at [103, 102] on div "Home" at bounding box center [150, 99] width 178 height 18
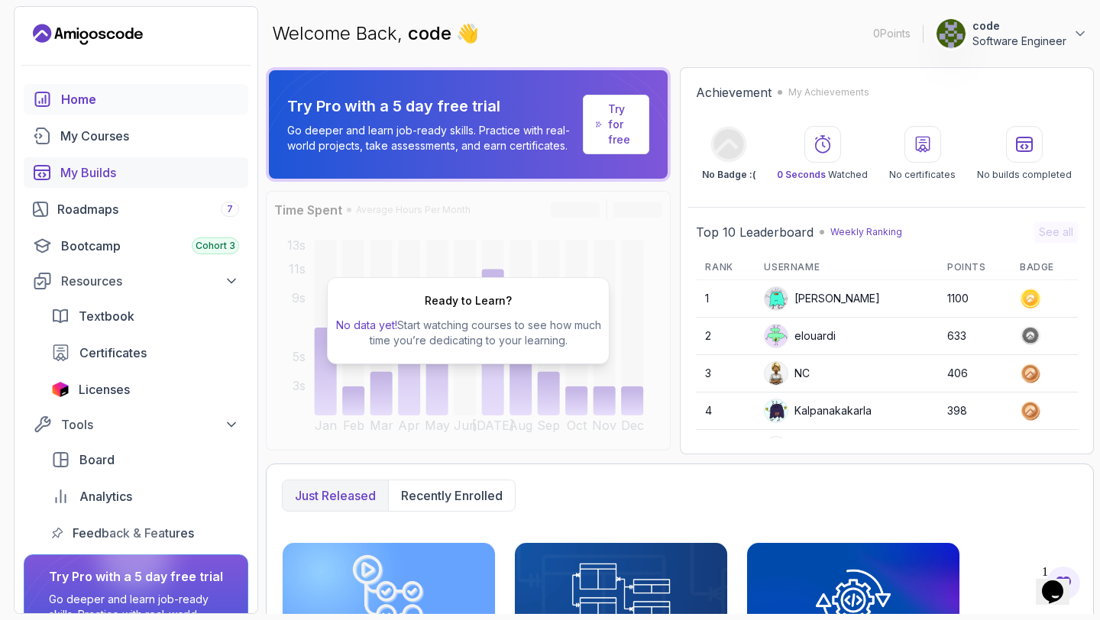
click at [92, 172] on div "My Builds" at bounding box center [149, 172] width 179 height 18
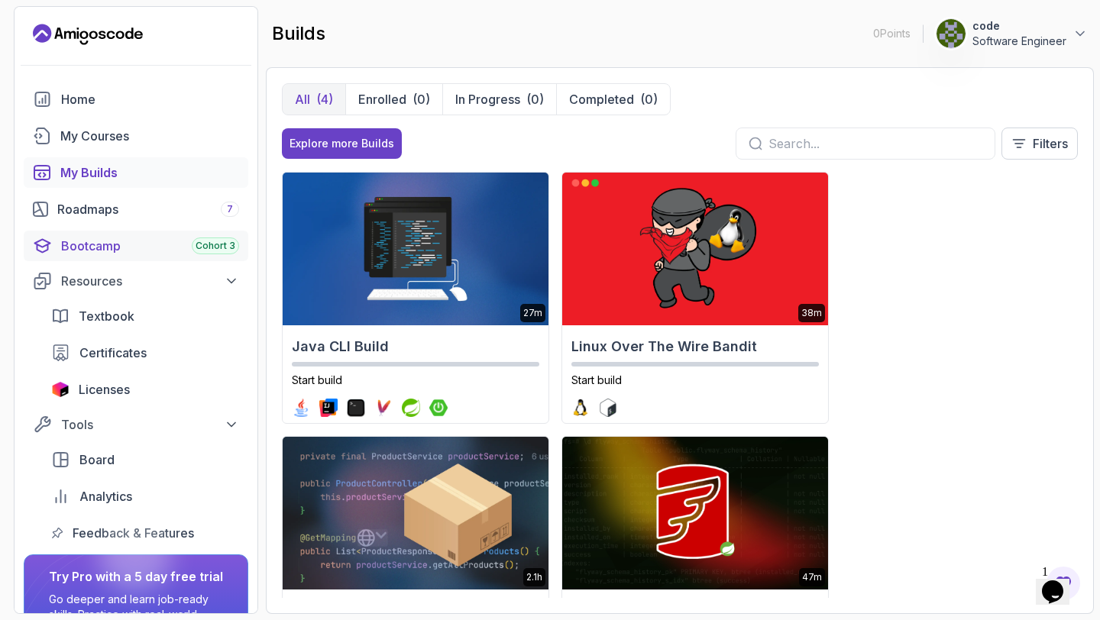
click at [100, 249] on div "Bootcamp Cohort 3" at bounding box center [150, 246] width 178 height 18
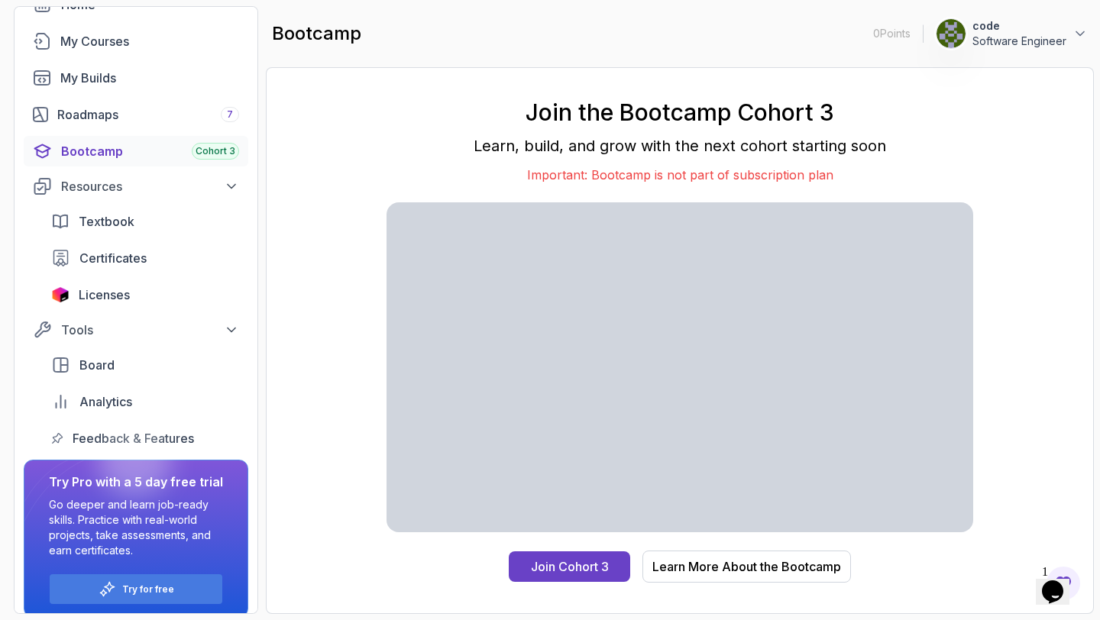
scroll to position [108, 0]
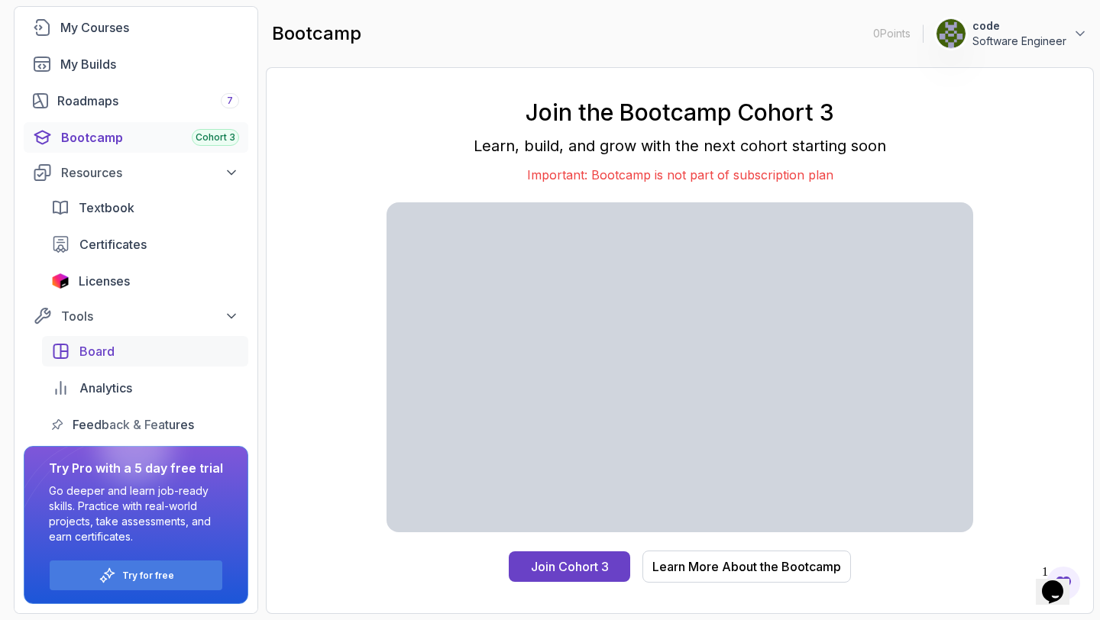
click at [122, 357] on div "Board" at bounding box center [159, 351] width 160 height 18
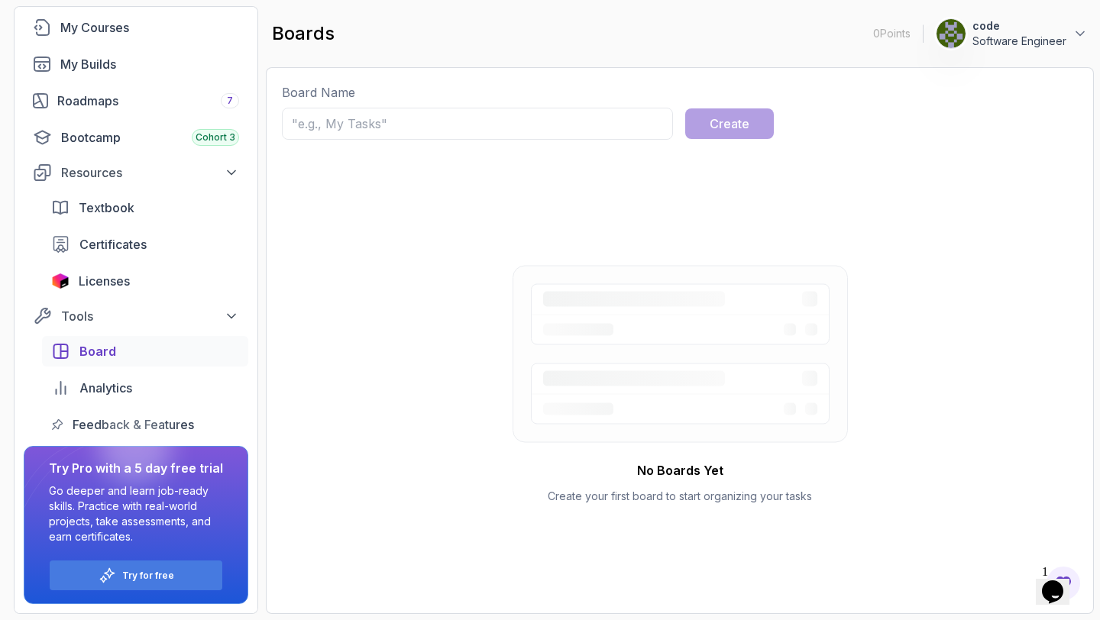
click at [386, 121] on input "text" at bounding box center [477, 124] width 391 height 32
click at [134, 422] on div at bounding box center [135, 446] width 73 height 73
click at [137, 377] on link "Analytics" at bounding box center [145, 388] width 206 height 31
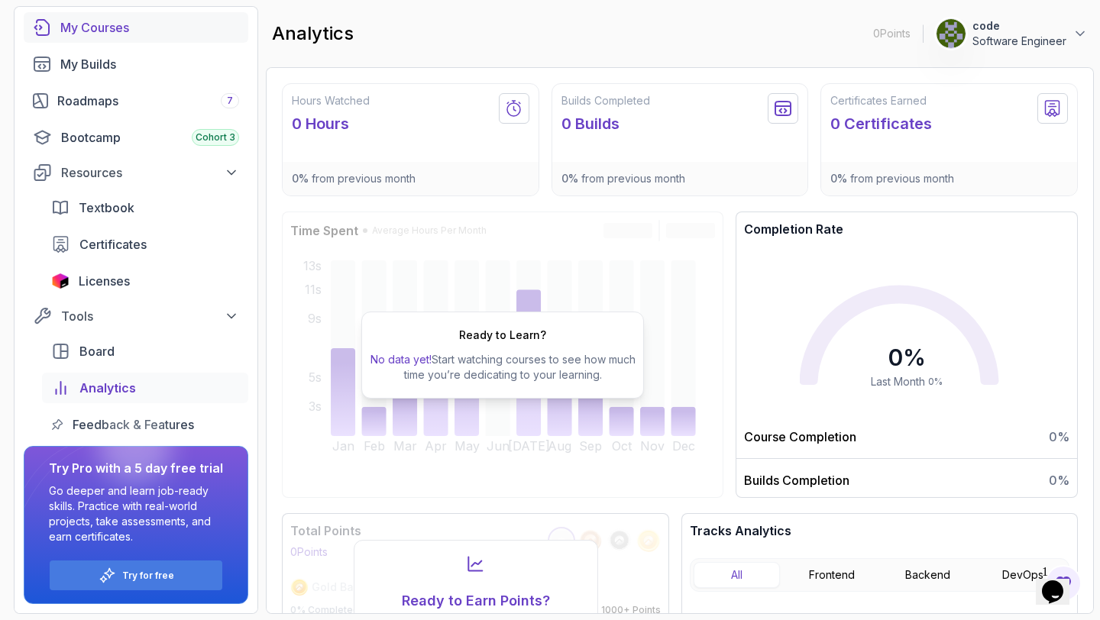
click at [124, 31] on div "My Courses" at bounding box center [149, 27] width 179 height 18
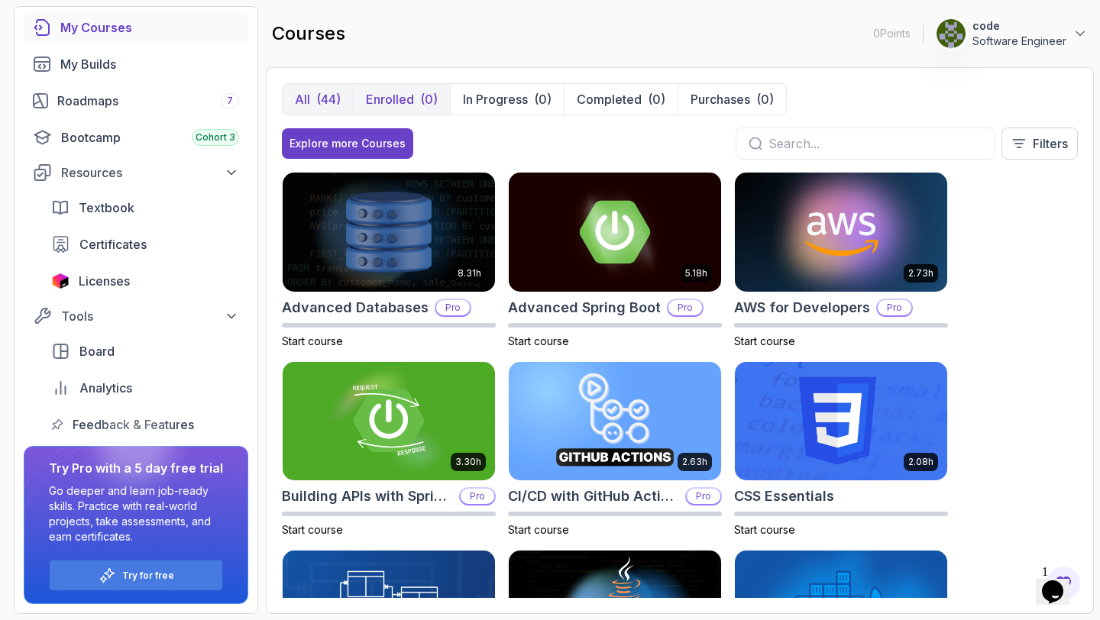
click at [409, 102] on p "Enrolled" at bounding box center [390, 99] width 48 height 18
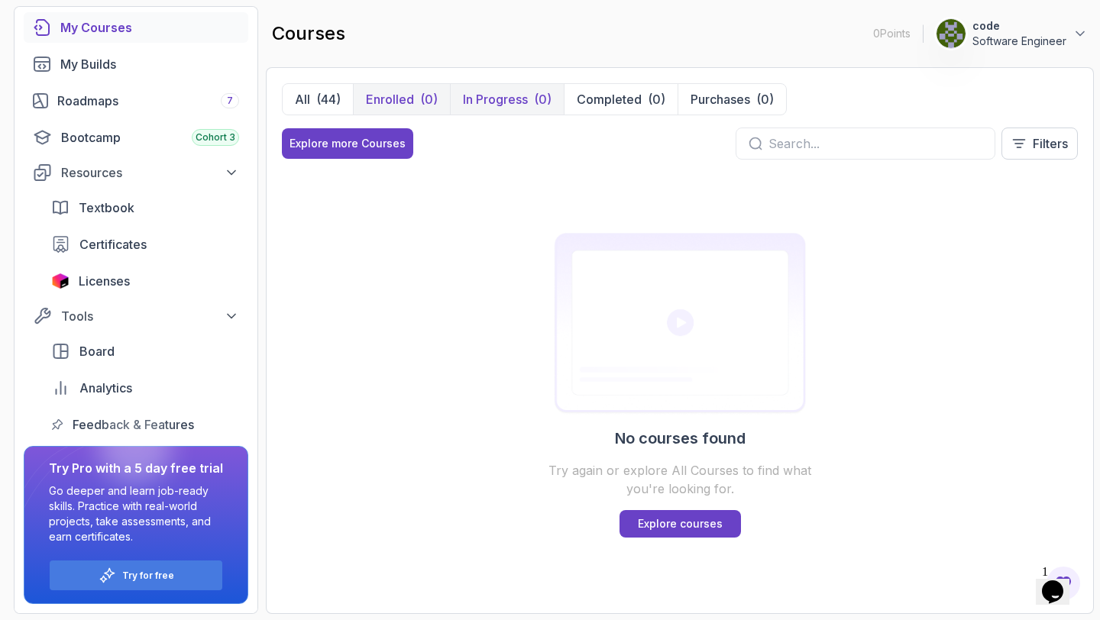
click at [493, 105] on p "In Progress" at bounding box center [495, 99] width 65 height 18
click at [605, 100] on p "Completed" at bounding box center [609, 99] width 65 height 18
click at [711, 103] on p "Purchases" at bounding box center [720, 99] width 60 height 18
click at [331, 98] on div "(44)" at bounding box center [328, 99] width 24 height 18
